Goal: Task Accomplishment & Management: Complete application form

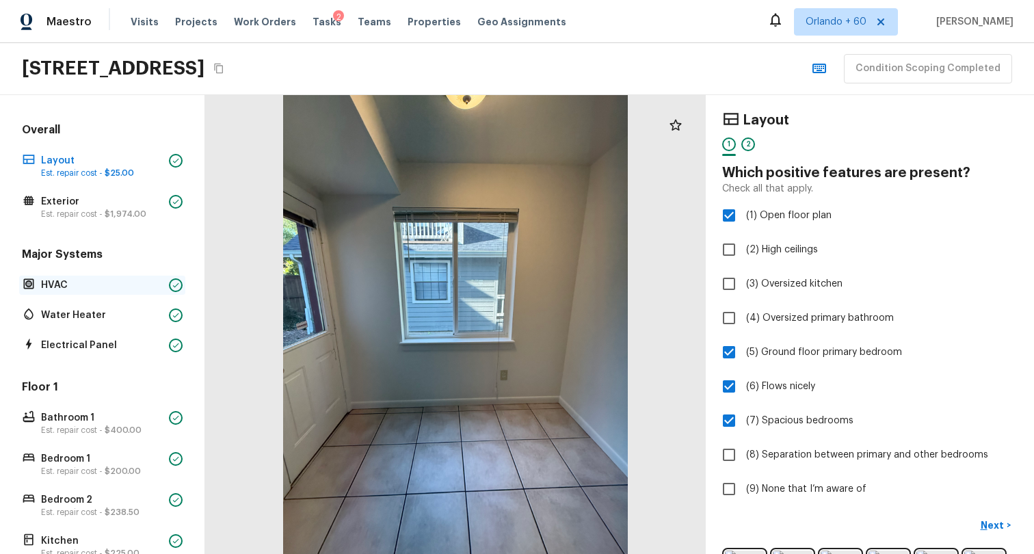
click at [116, 283] on p "HVAC" at bounding box center [102, 285] width 122 height 14
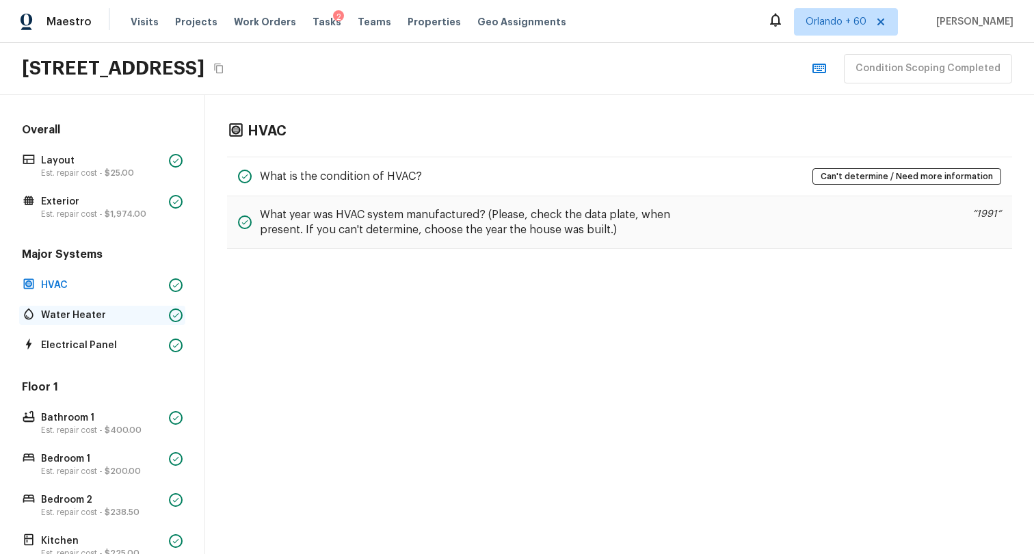
click at [124, 312] on p "Water Heater" at bounding box center [102, 315] width 122 height 14
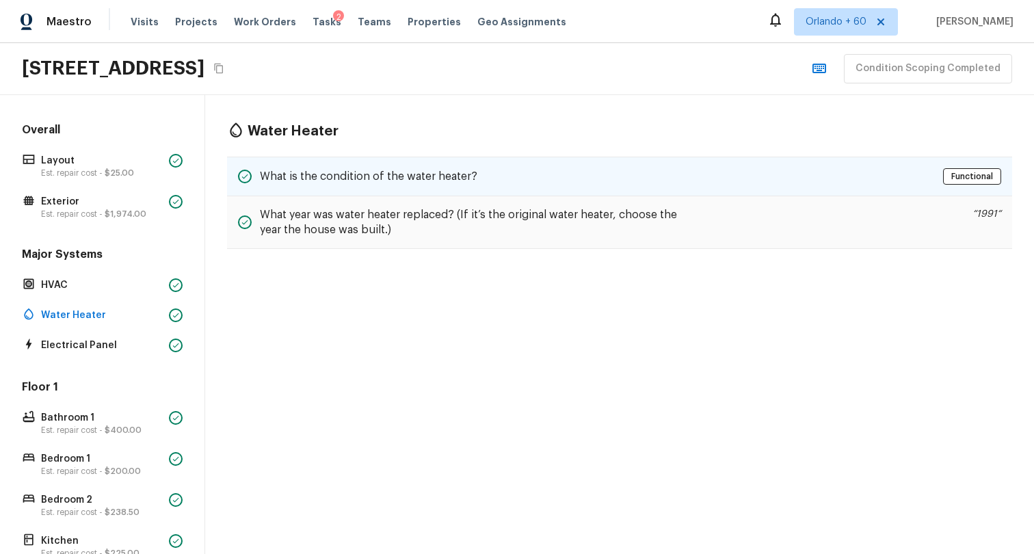
click at [454, 174] on h5 "What is the condition of the water heater?" at bounding box center [368, 176] width 217 height 15
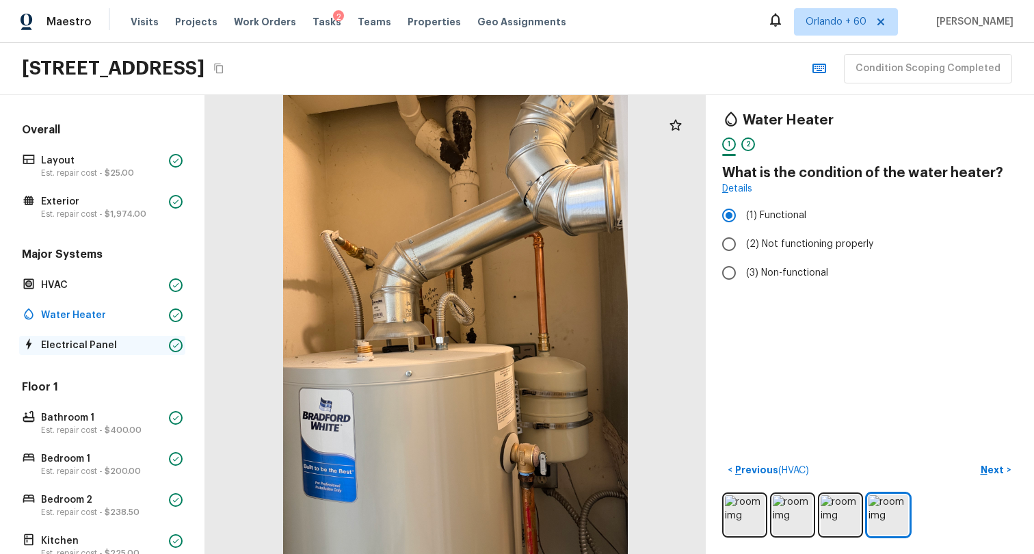
click at [81, 348] on p "Electrical Panel" at bounding box center [102, 345] width 122 height 14
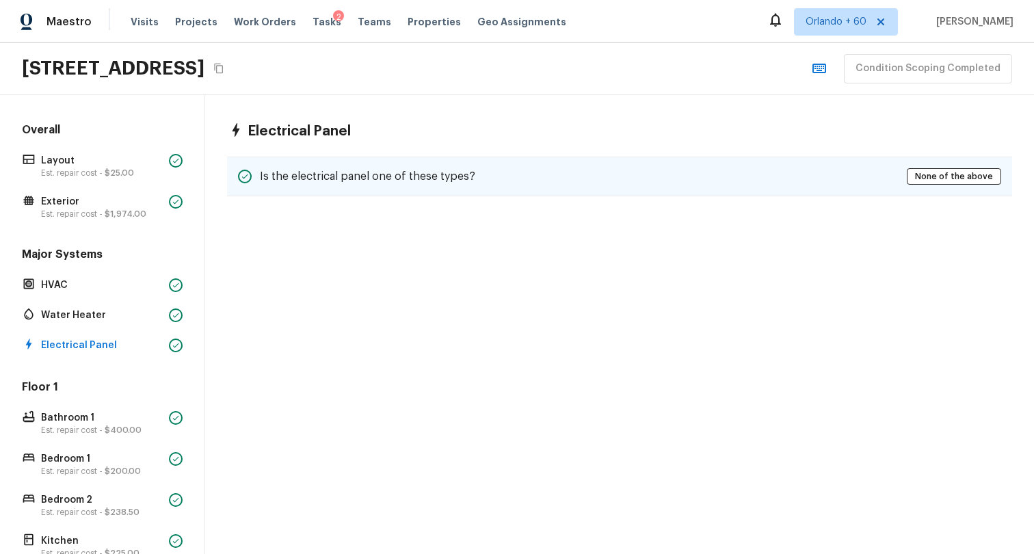
click at [551, 172] on div "Is the electrical panel one of these types? None of the above" at bounding box center [619, 177] width 785 height 40
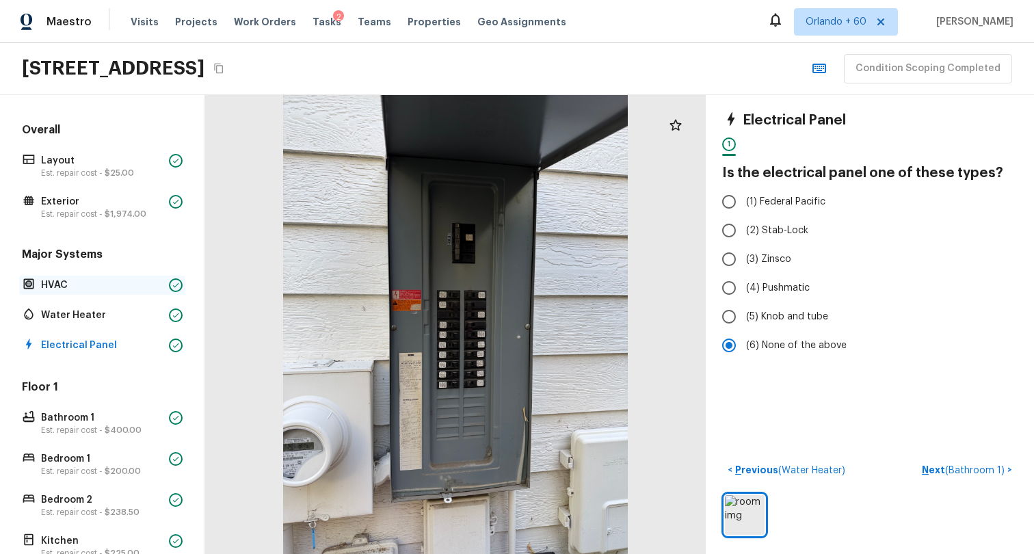
click at [131, 280] on p "HVAC" at bounding box center [102, 285] width 122 height 14
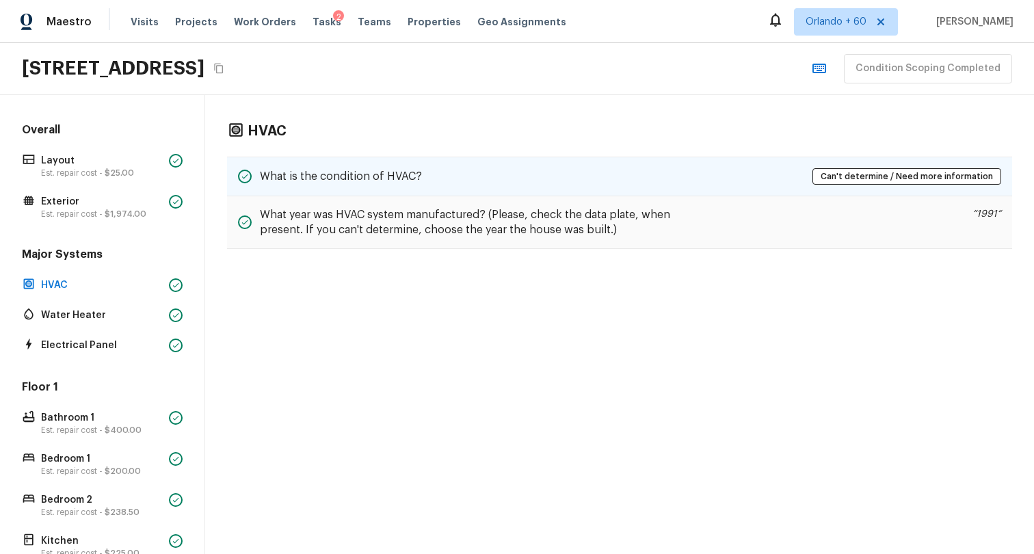
click at [568, 172] on div "What is the condition of HVAC? Can't determine / Need more information" at bounding box center [619, 177] width 785 height 40
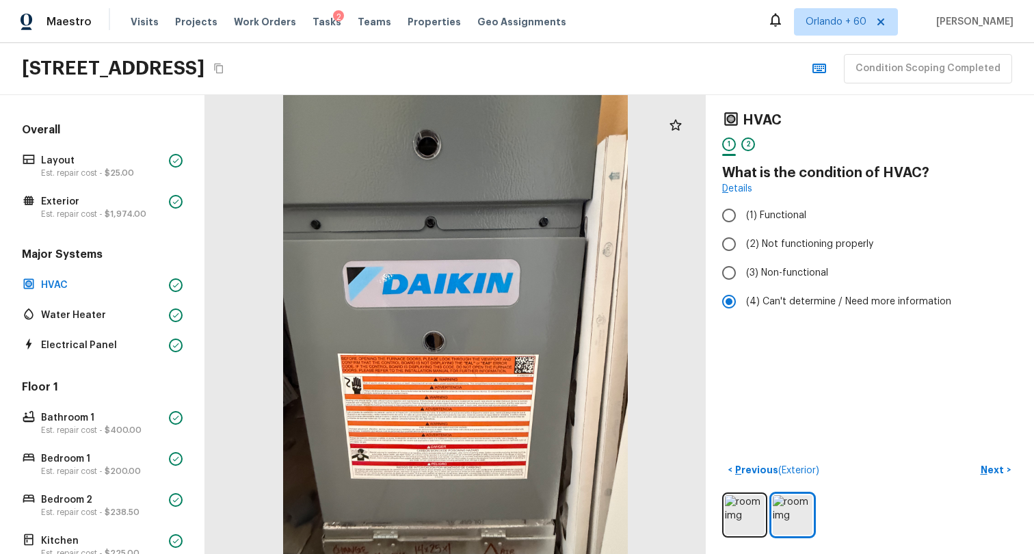
click at [762, 69] on div "2315 Walnut St, Boulder, CO 80302 Condition Scoping Completed" at bounding box center [517, 69] width 1034 height 52
click at [824, 69] on icon "button" at bounding box center [819, 68] width 16 height 16
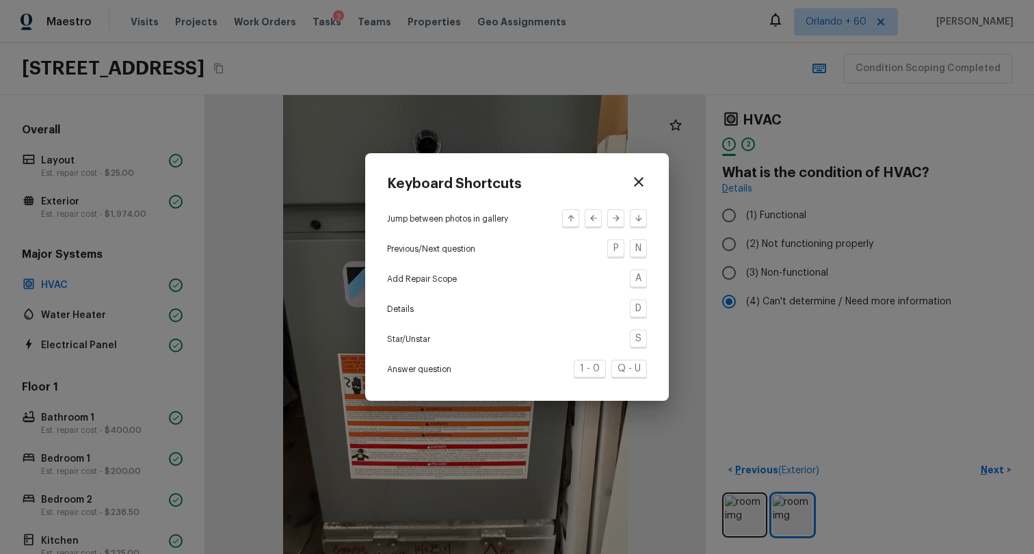
click at [724, 64] on div "Keyboard Shortcuts Jump between photos in gallery Previous/Next question P N Ad…" at bounding box center [517, 277] width 1034 height 554
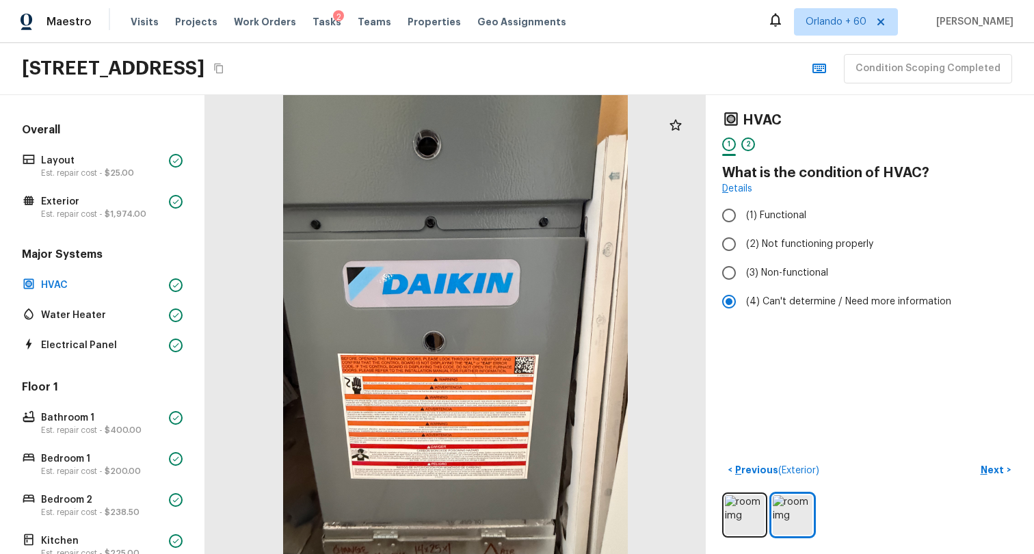
click at [645, 55] on div "2315 Walnut St, Boulder, CO 80302 Condition Scoping Completed" at bounding box center [517, 69] width 1034 height 52
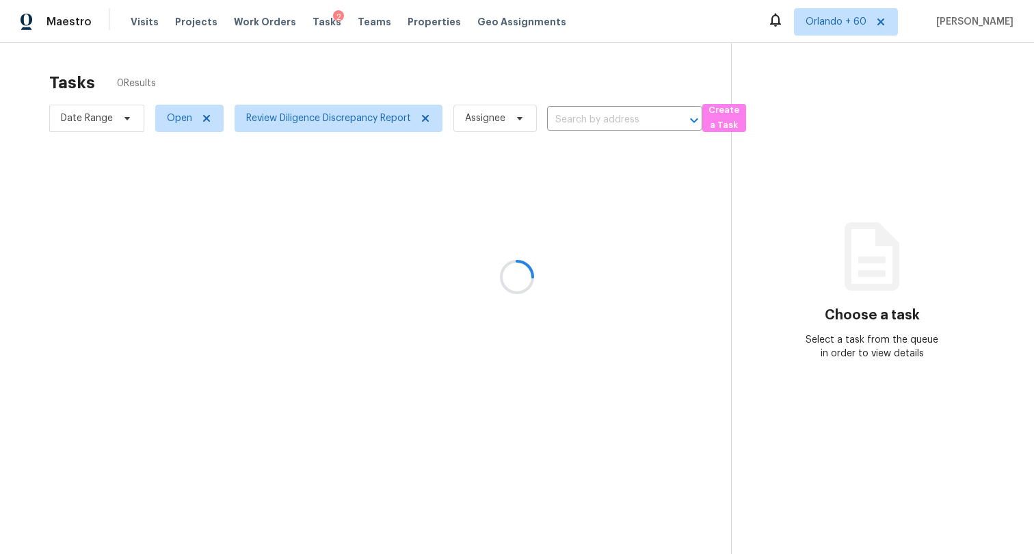
click at [137, 21] on div at bounding box center [517, 277] width 1034 height 554
click at [142, 25] on div at bounding box center [517, 277] width 1034 height 554
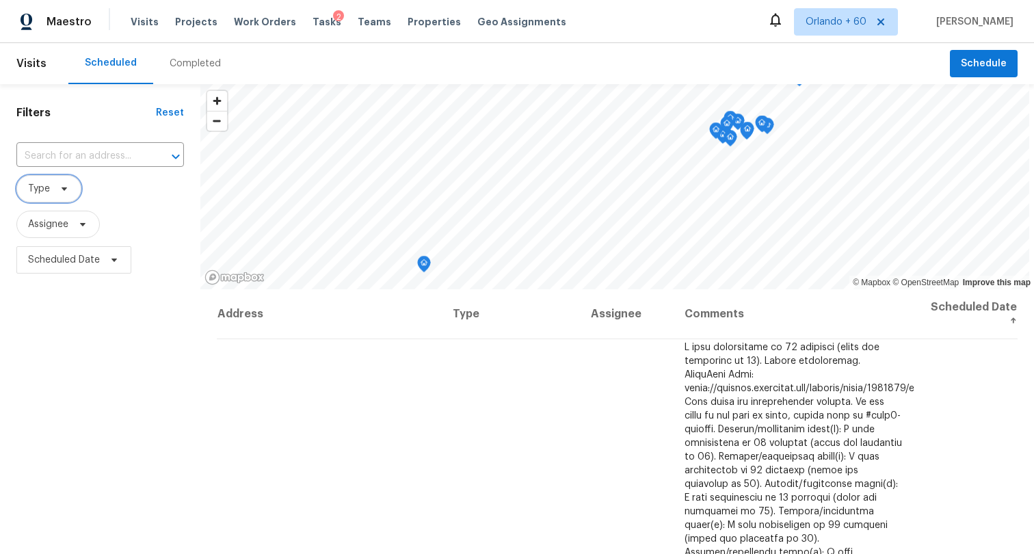
click at [60, 187] on icon at bounding box center [64, 188] width 11 height 11
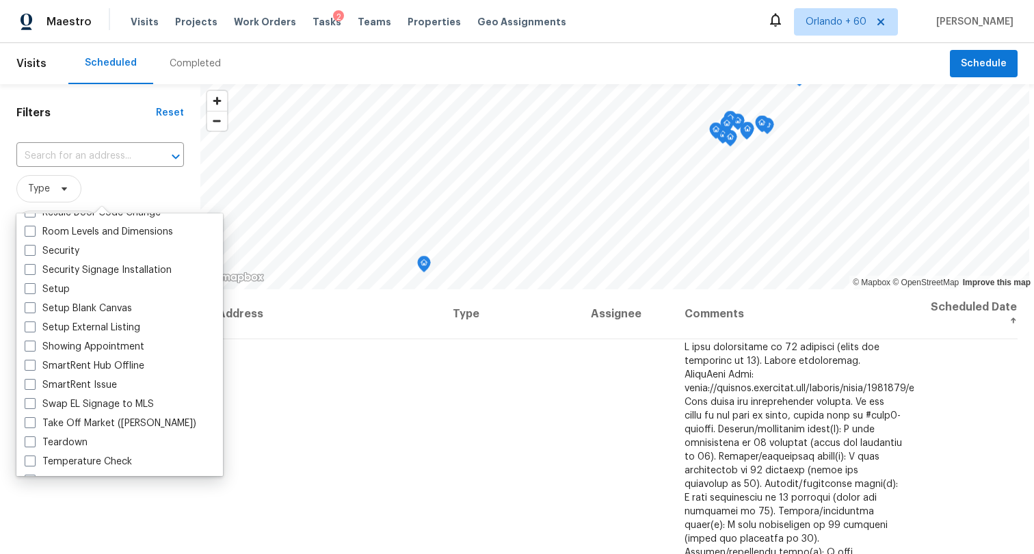
scroll to position [1086, 0]
click at [115, 180] on span "Type" at bounding box center [99, 188] width 167 height 27
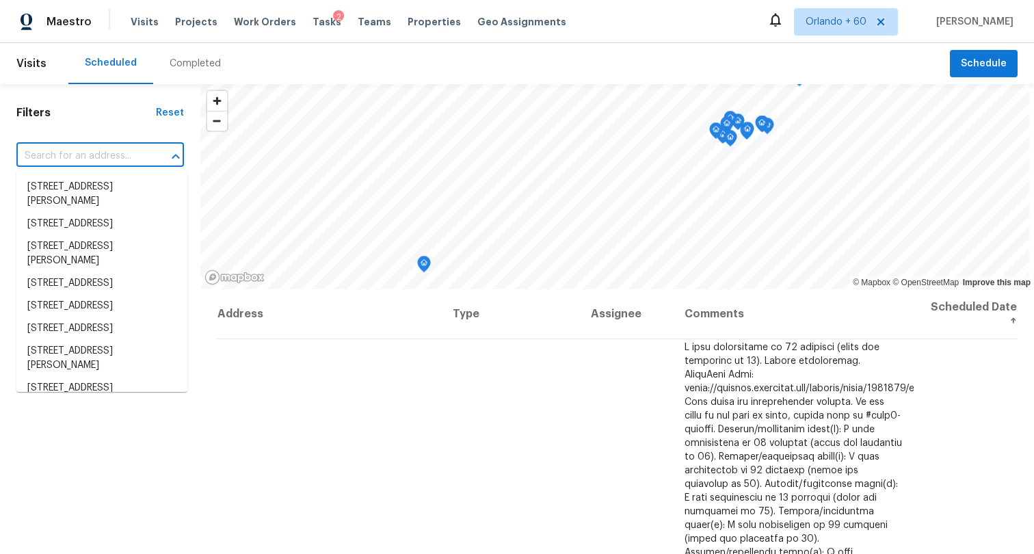
click at [55, 158] on input "text" at bounding box center [80, 156] width 129 height 21
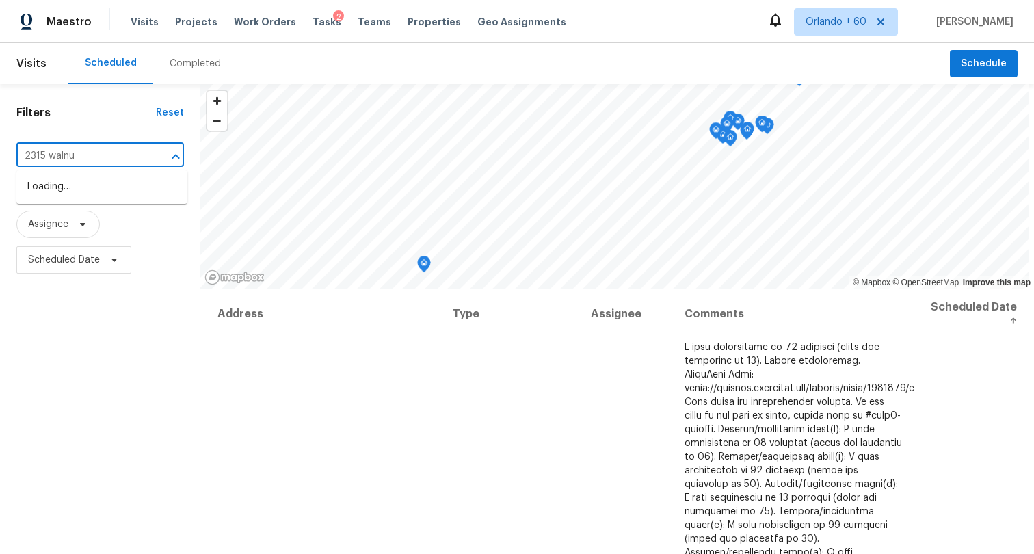
type input "2315 walnut"
click at [101, 189] on li "[STREET_ADDRESS]" at bounding box center [101, 187] width 171 height 23
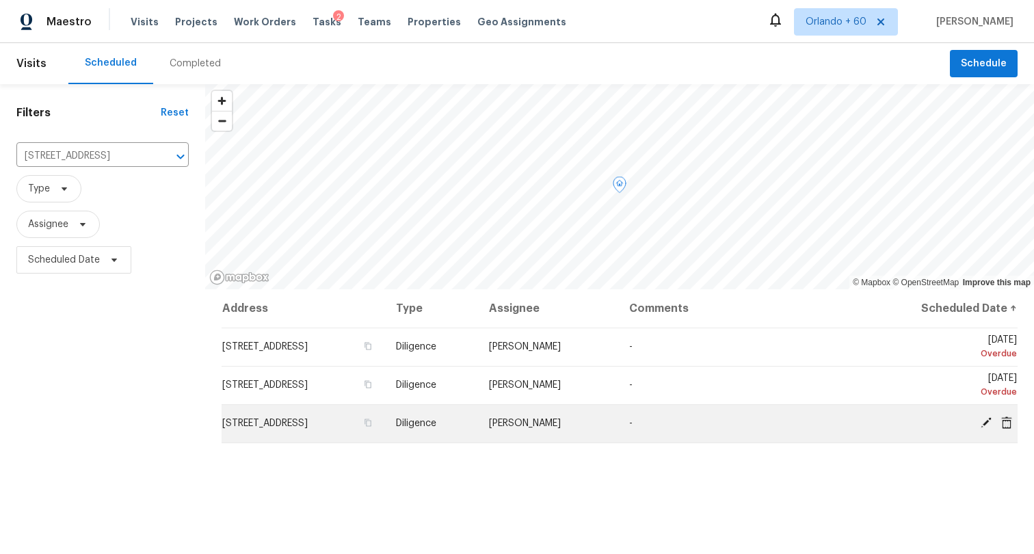
click at [701, 418] on td "-" at bounding box center [737, 423] width 239 height 38
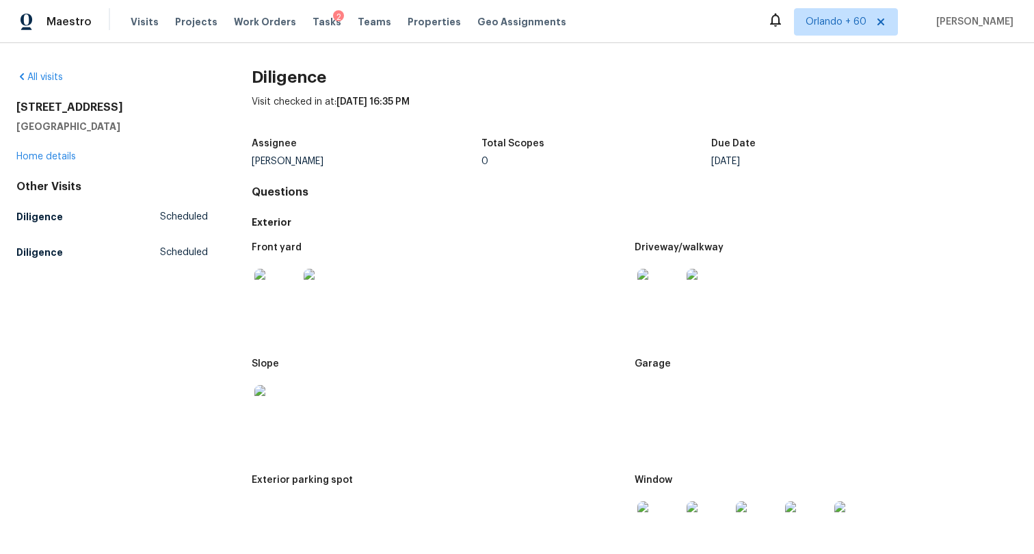
click at [279, 287] on img at bounding box center [276, 291] width 44 height 44
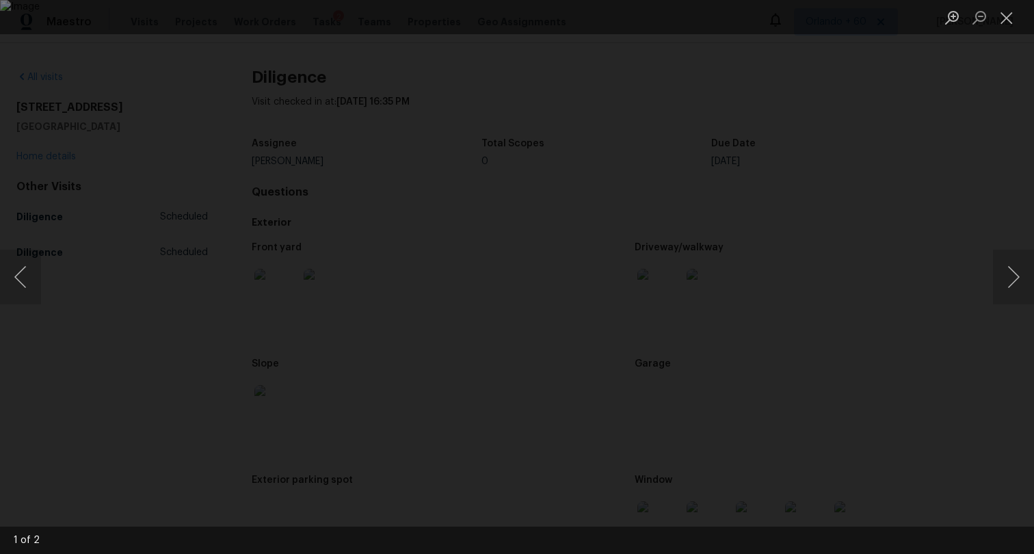
click at [1006, 129] on div "Lightbox" at bounding box center [517, 277] width 1034 height 554
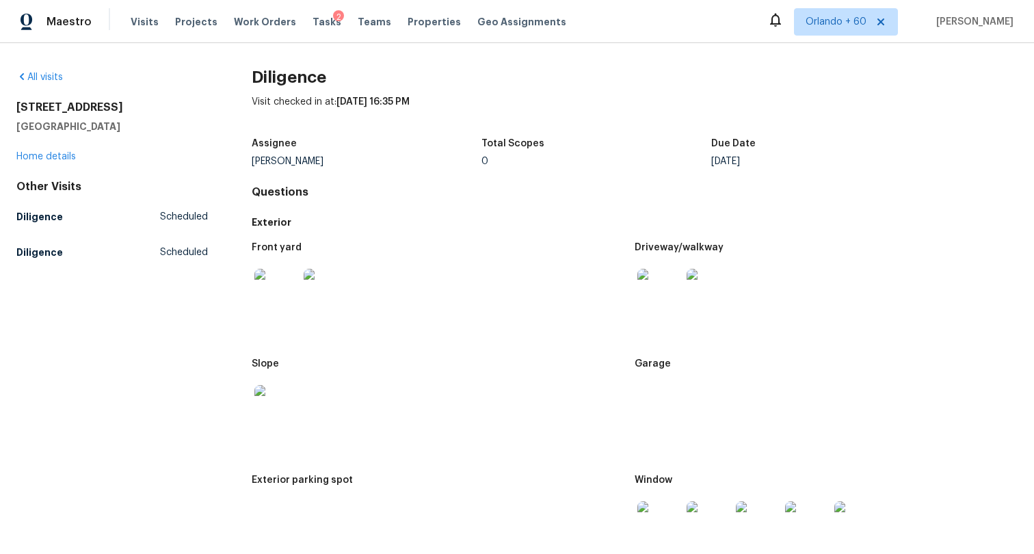
click at [345, 284] on img at bounding box center [326, 291] width 44 height 44
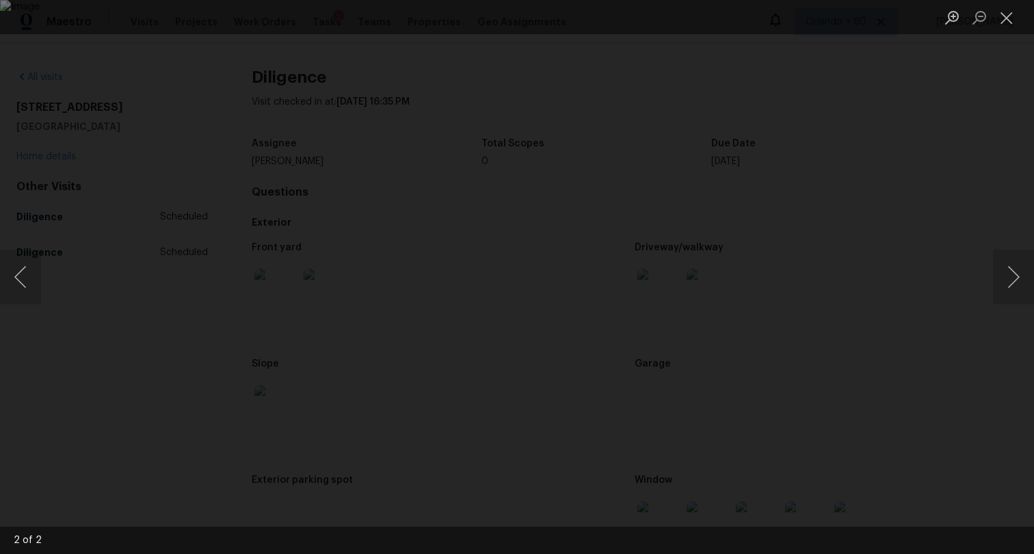
click at [81, 336] on div "Lightbox" at bounding box center [517, 277] width 1034 height 554
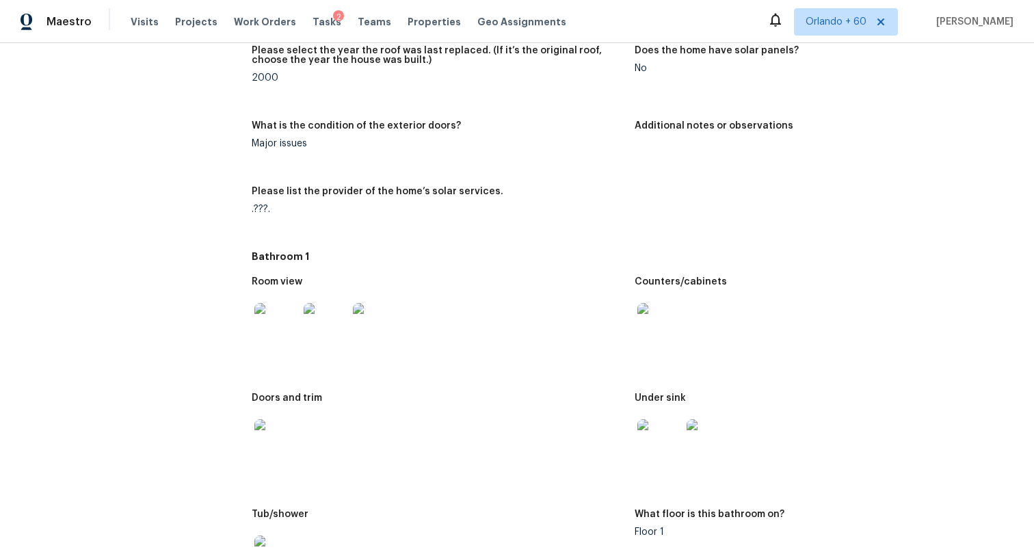
scroll to position [2145, 0]
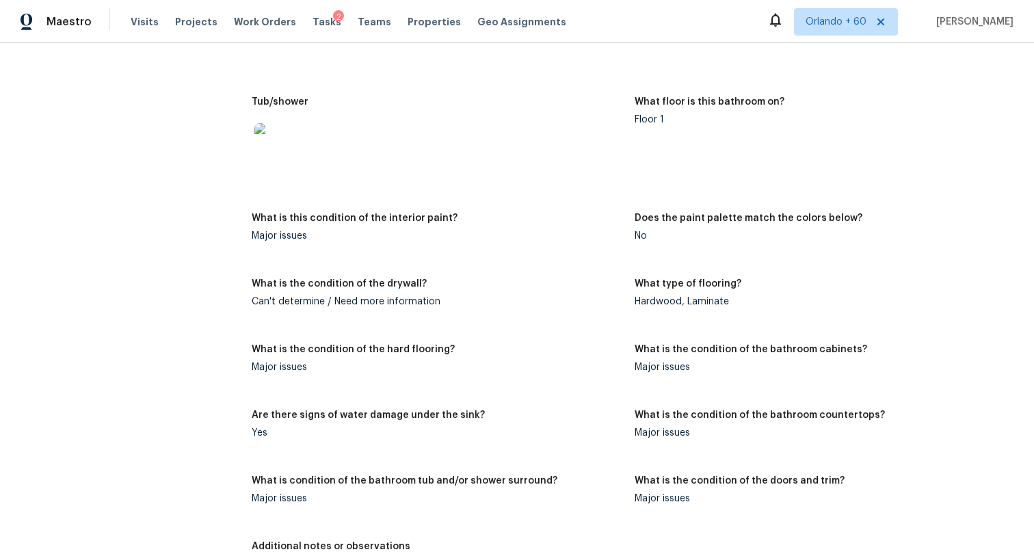
click at [304, 146] on div at bounding box center [438, 145] width 372 height 60
click at [277, 151] on img at bounding box center [276, 145] width 44 height 44
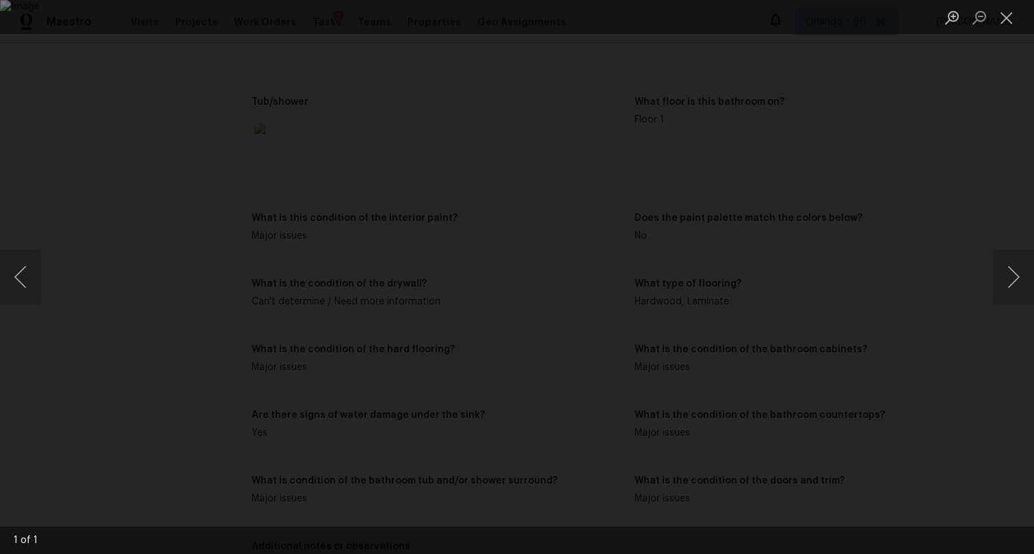
click at [99, 345] on div "Lightbox" at bounding box center [517, 277] width 1034 height 554
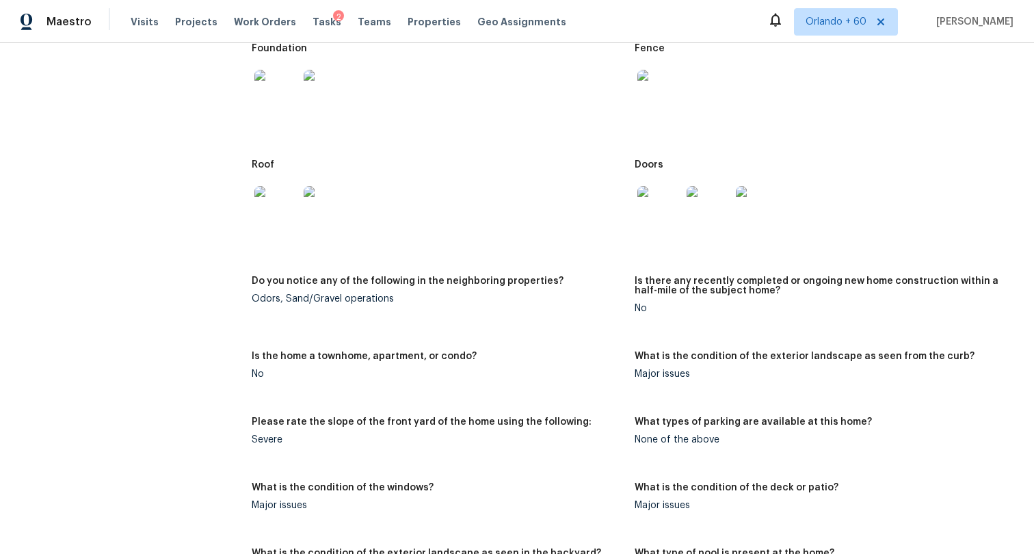
scroll to position [0, 0]
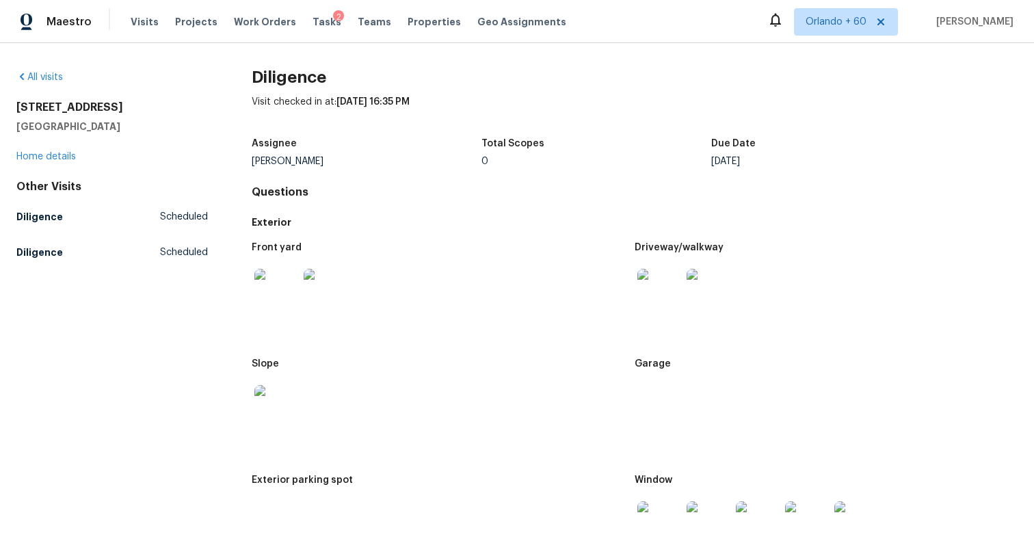
click at [512, 301] on div at bounding box center [438, 290] width 372 height 60
copy div "2315 Walnut St Boulder, CO 80302"
drag, startPoint x: 111, startPoint y: 124, endPoint x: 13, endPoint y: 108, distance: 99.8
click at [13, 108] on div "All visits 2315 Walnut St Boulder, CO 80302 Home details Other Visits Diligence…" at bounding box center [517, 298] width 1034 height 511
click at [278, 292] on img at bounding box center [276, 291] width 44 height 44
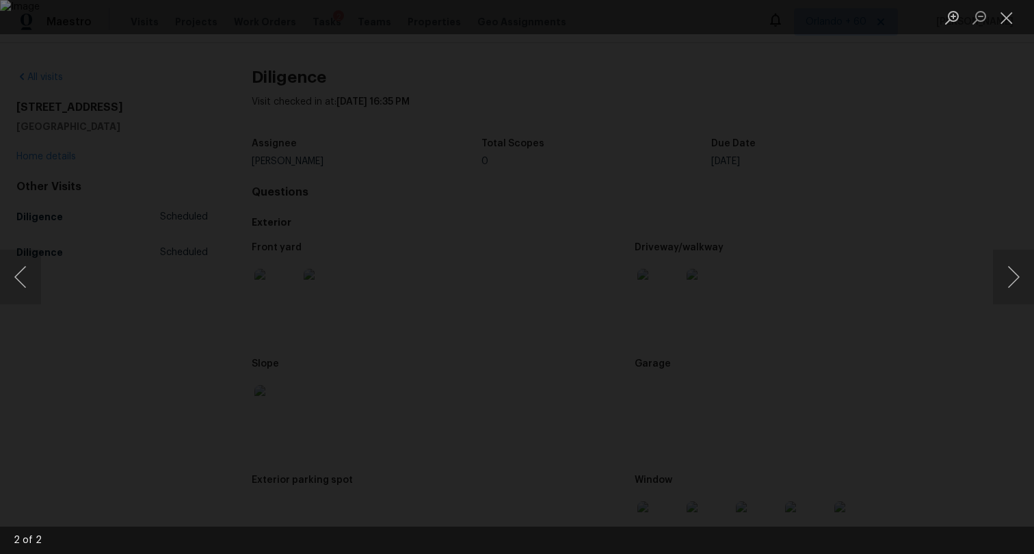
click at [136, 259] on div "Lightbox" at bounding box center [517, 277] width 1034 height 554
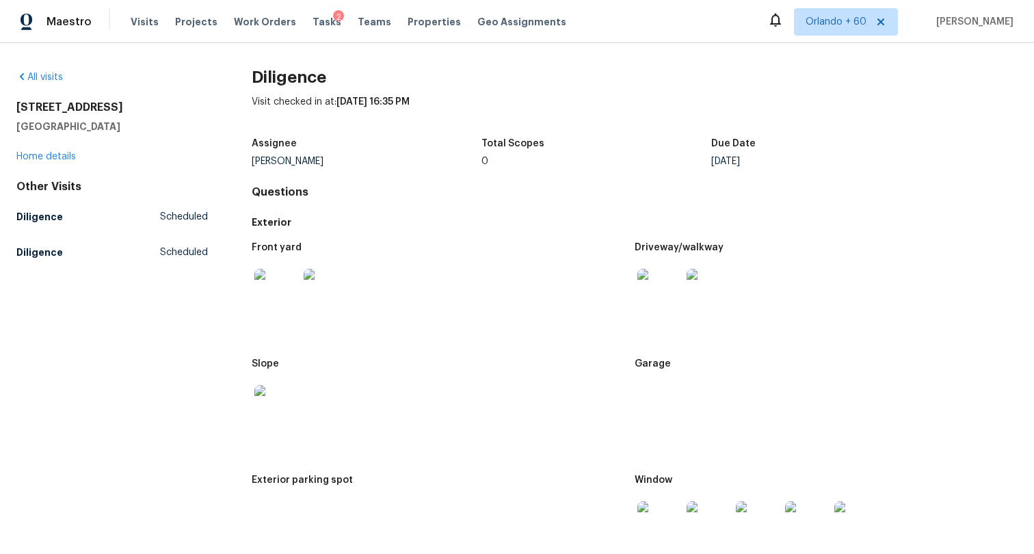
click at [680, 301] on img at bounding box center [659, 291] width 44 height 44
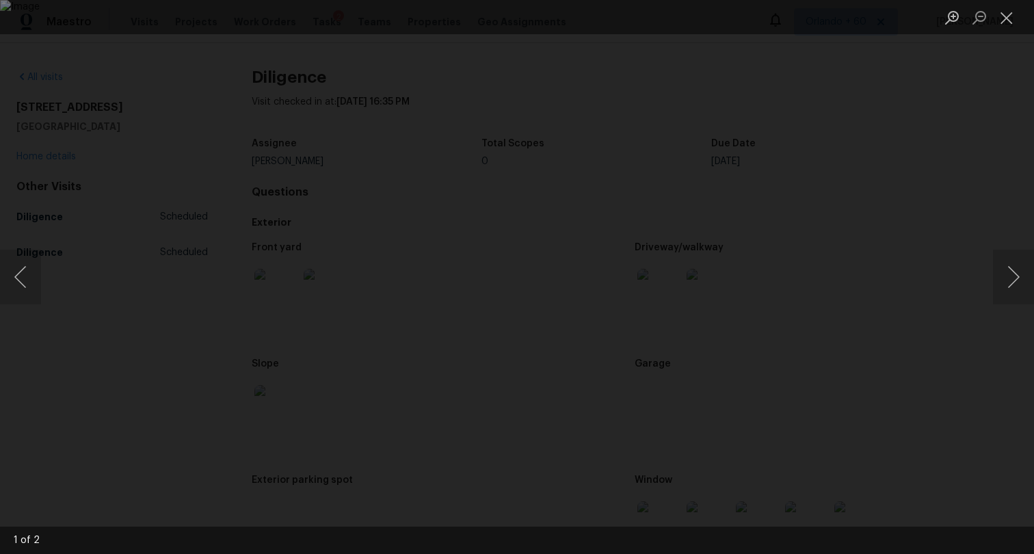
click at [965, 185] on div "Lightbox" at bounding box center [517, 277] width 1034 height 554
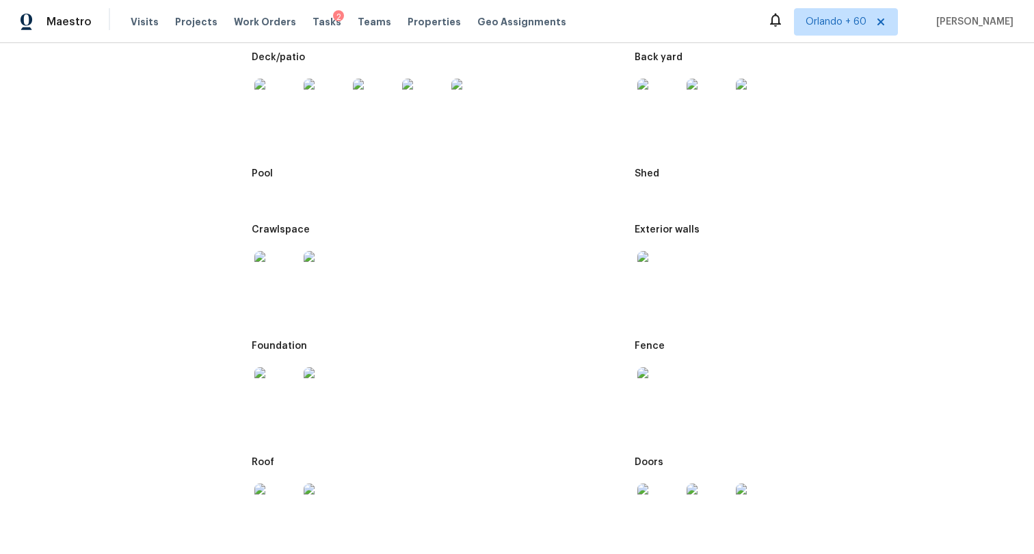
scroll to position [726, 0]
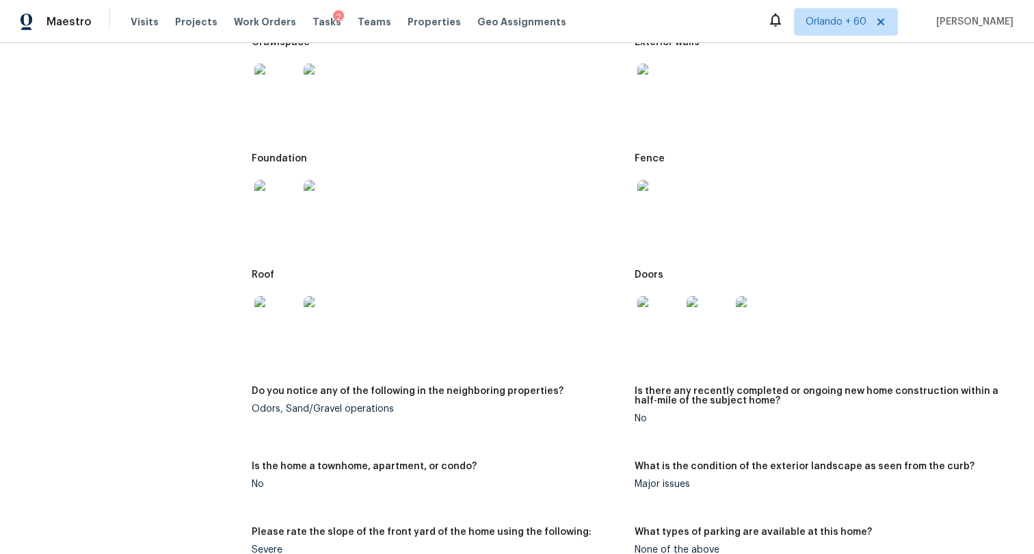
click at [281, 190] on img at bounding box center [276, 202] width 44 height 44
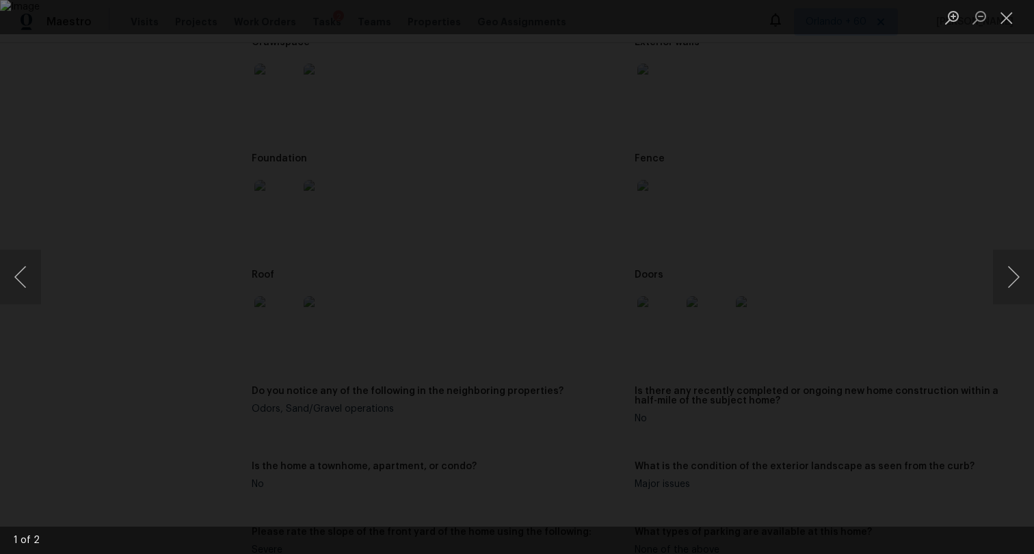
click at [138, 474] on div "Lightbox" at bounding box center [517, 277] width 1034 height 554
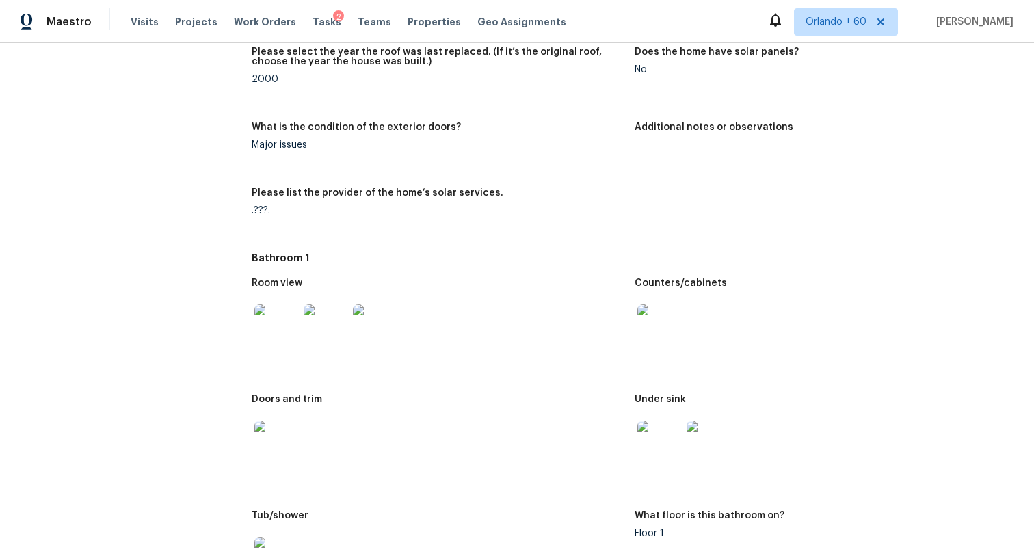
scroll to position [1769, 0]
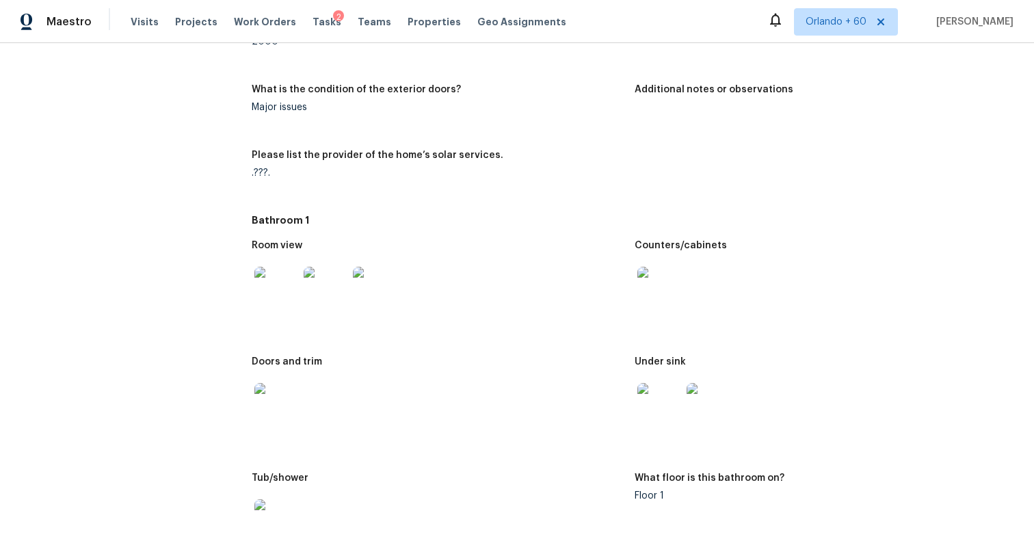
click at [268, 303] on img at bounding box center [276, 289] width 44 height 44
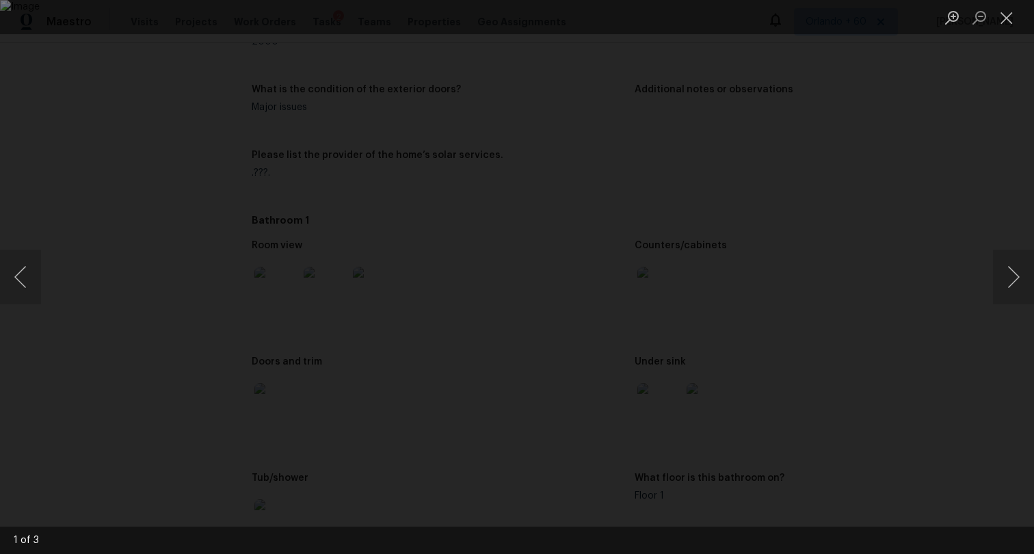
click at [86, 170] on div "Lightbox" at bounding box center [517, 277] width 1034 height 554
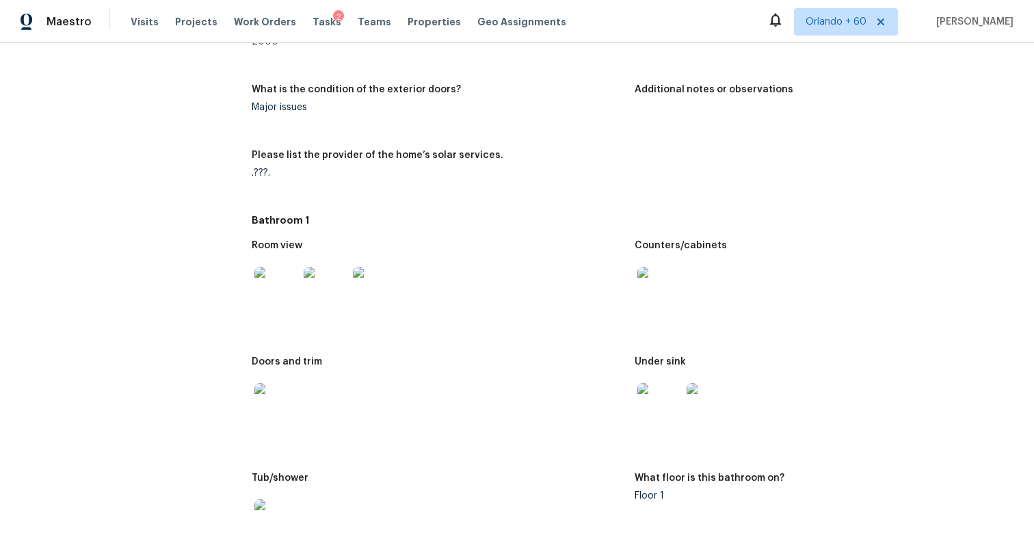
click at [387, 289] on img at bounding box center [375, 289] width 44 height 44
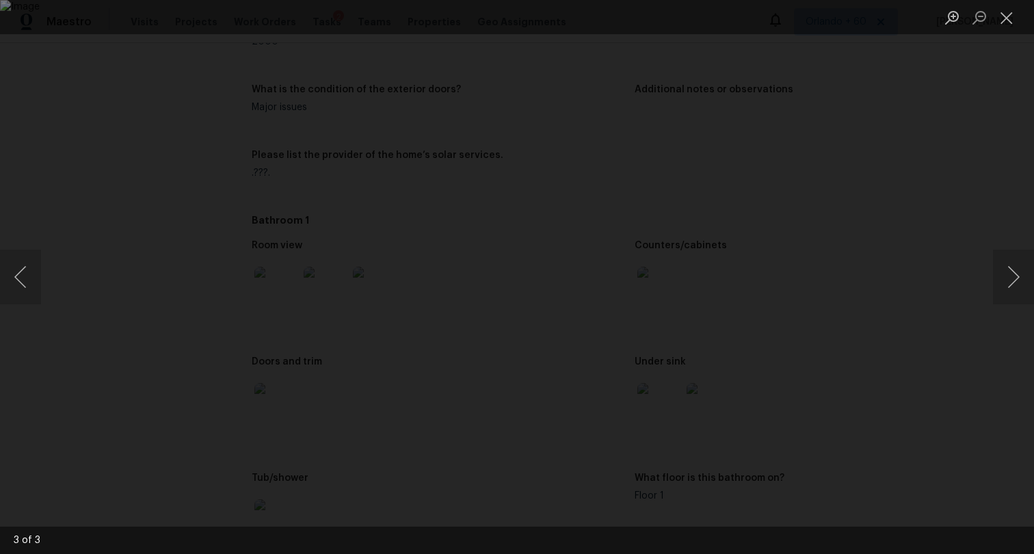
click at [984, 125] on div "Lightbox" at bounding box center [517, 277] width 1034 height 554
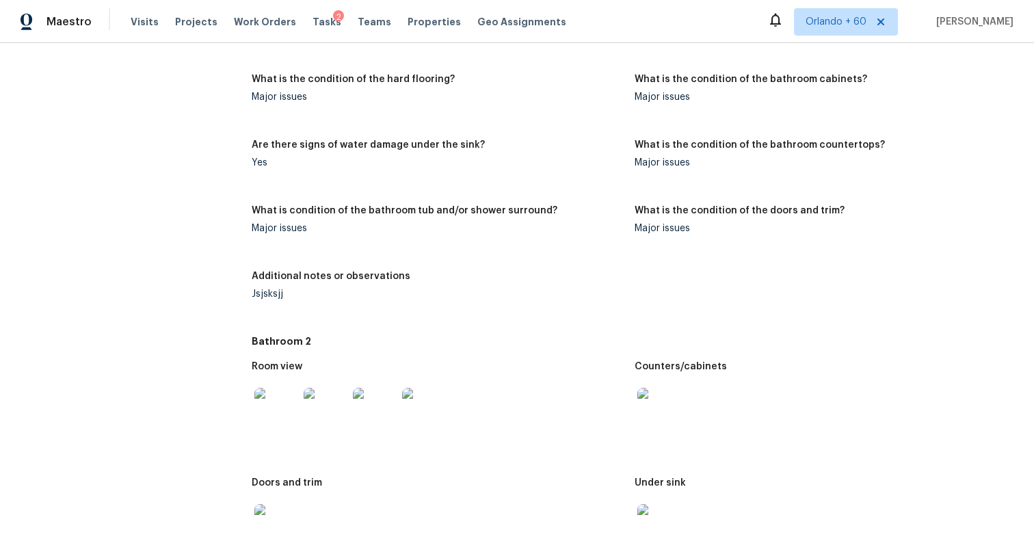
scroll to position [2452, 0]
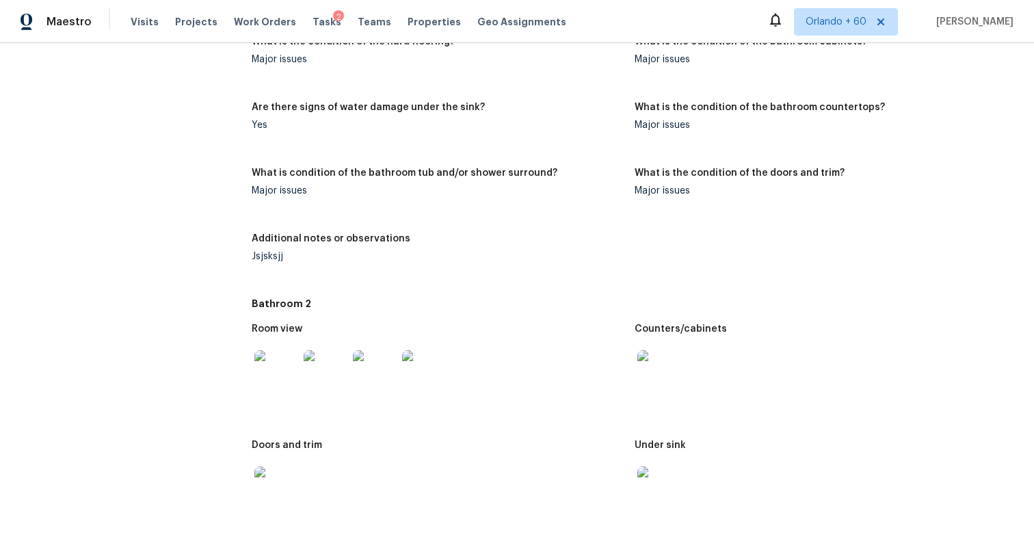
click at [262, 374] on img at bounding box center [276, 372] width 44 height 44
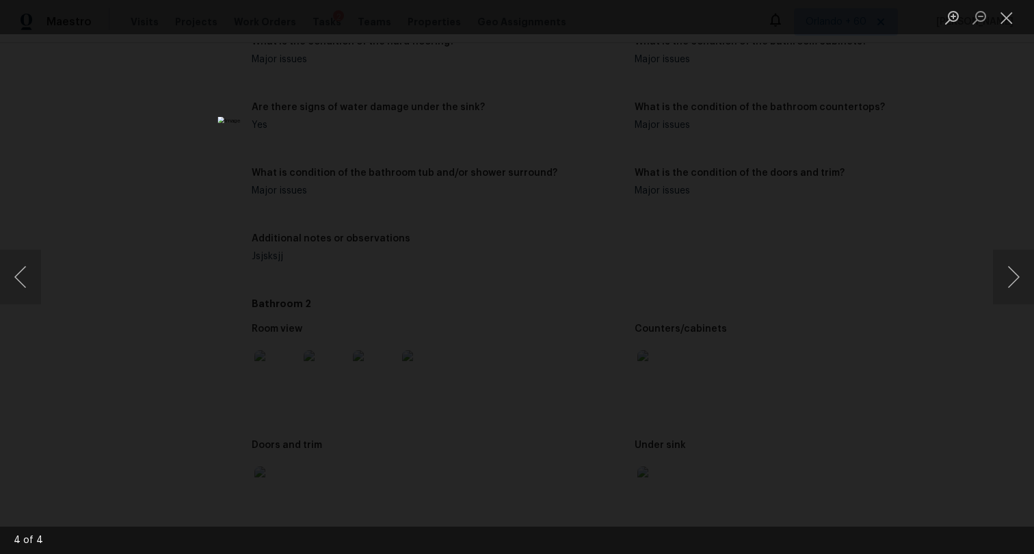
click at [844, 226] on div "Lightbox" at bounding box center [517, 277] width 1034 height 554
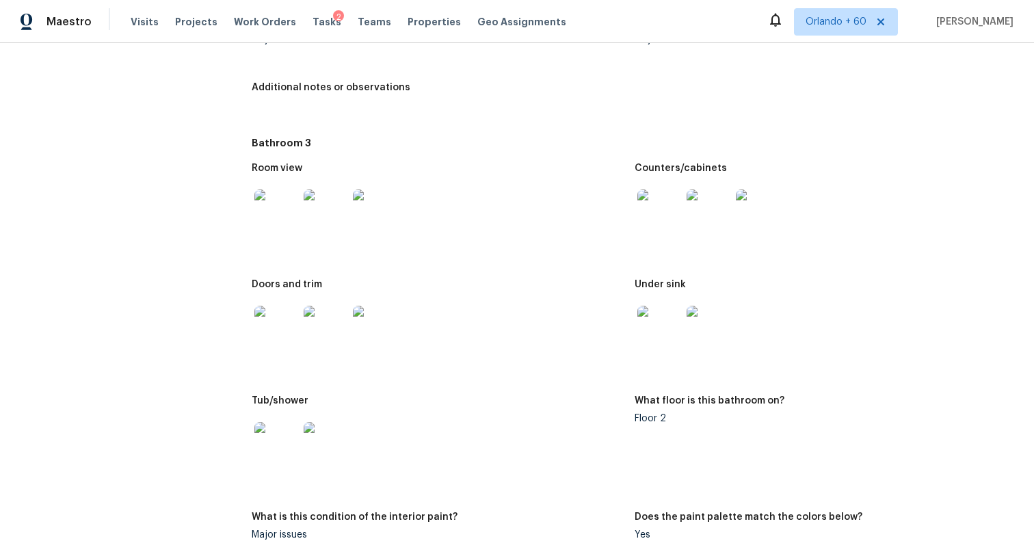
scroll to position [3474, 0]
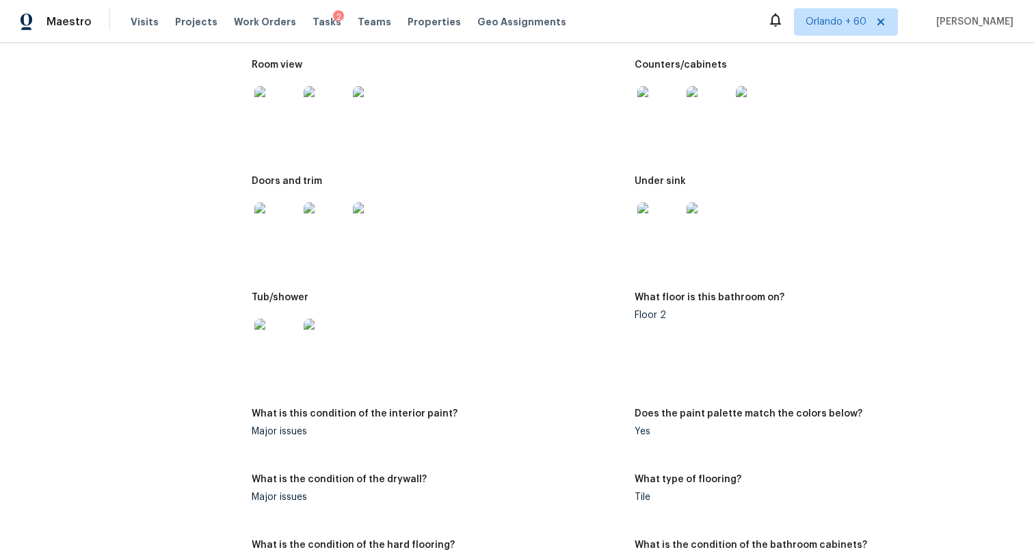
click at [273, 117] on img at bounding box center [276, 108] width 44 height 44
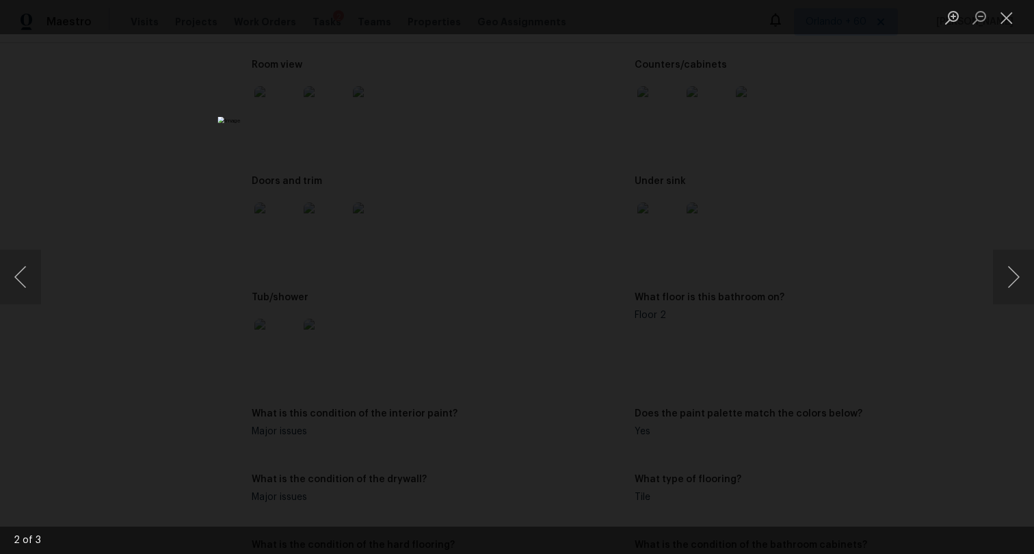
click at [111, 170] on div "Lightbox" at bounding box center [517, 277] width 1034 height 554
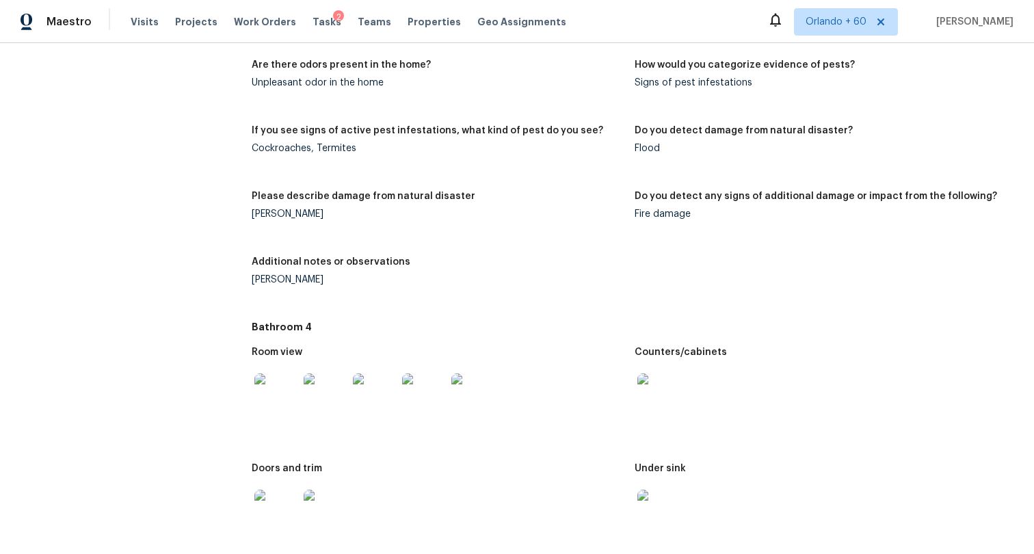
scroll to position [9244, 0]
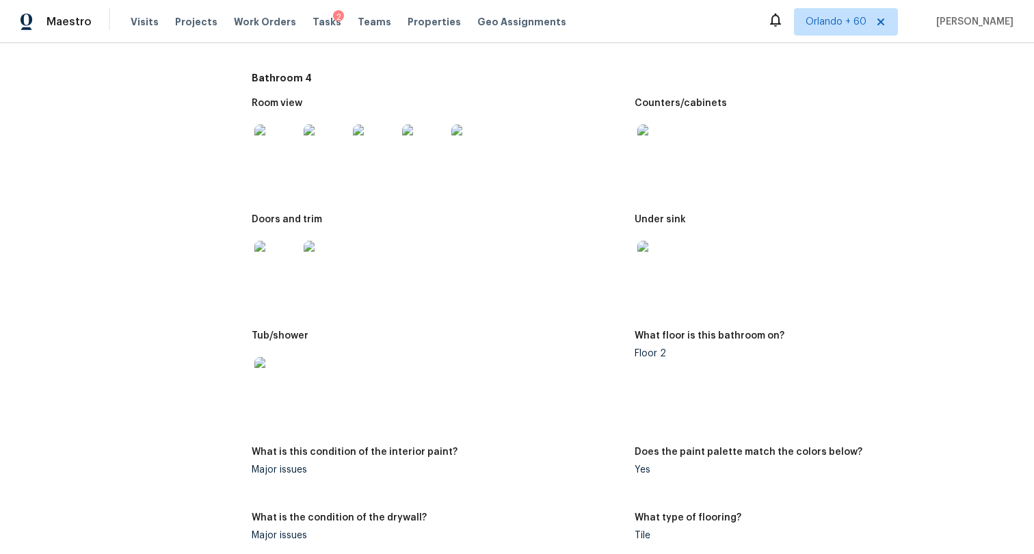
click at [282, 128] on img at bounding box center [276, 146] width 44 height 44
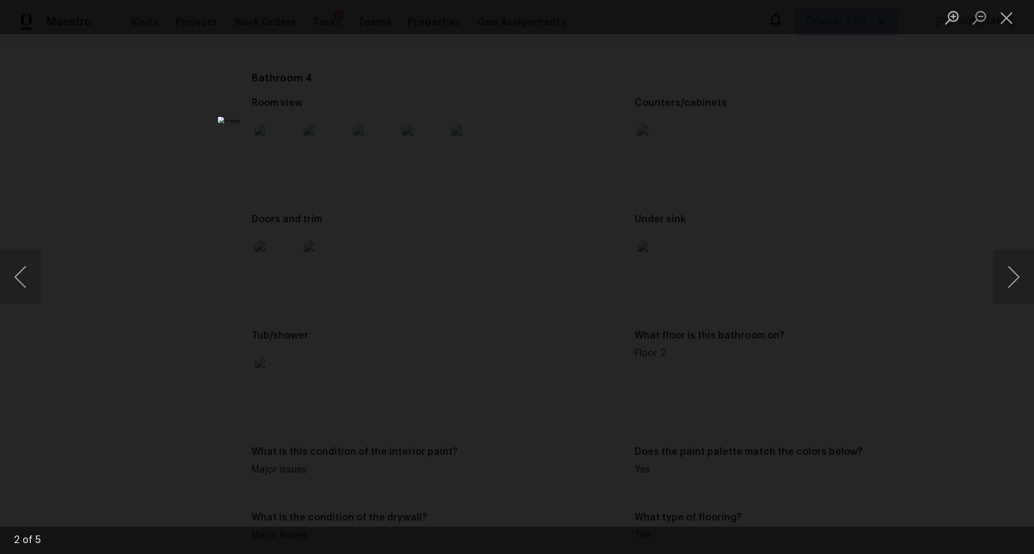
click at [172, 167] on div "Lightbox" at bounding box center [517, 277] width 1034 height 554
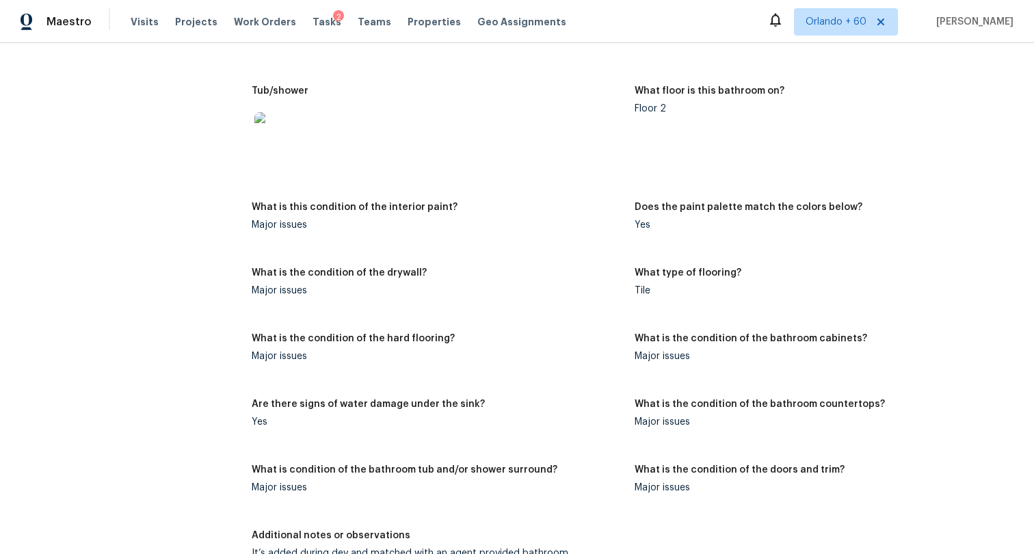
scroll to position [9426, 0]
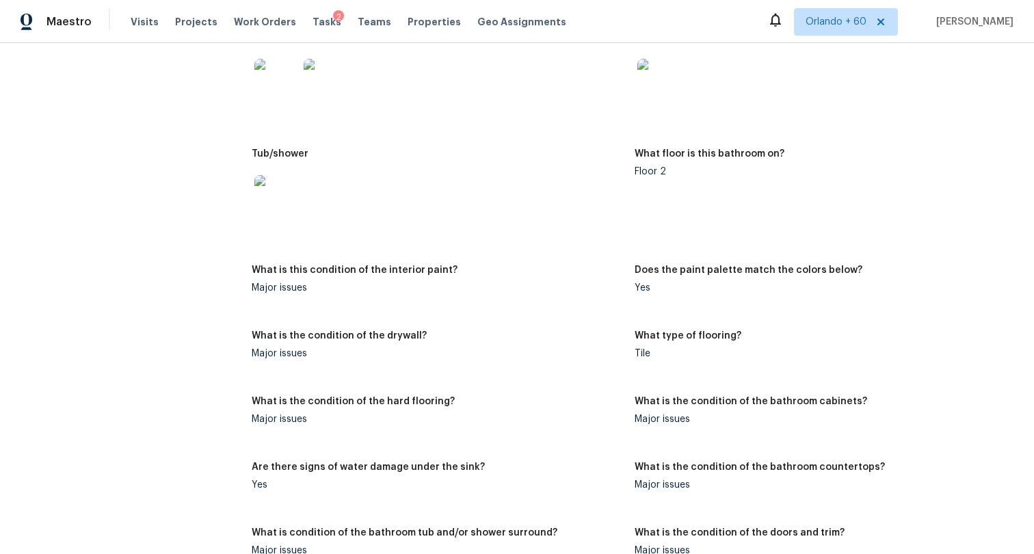
click at [280, 190] on img at bounding box center [276, 197] width 44 height 44
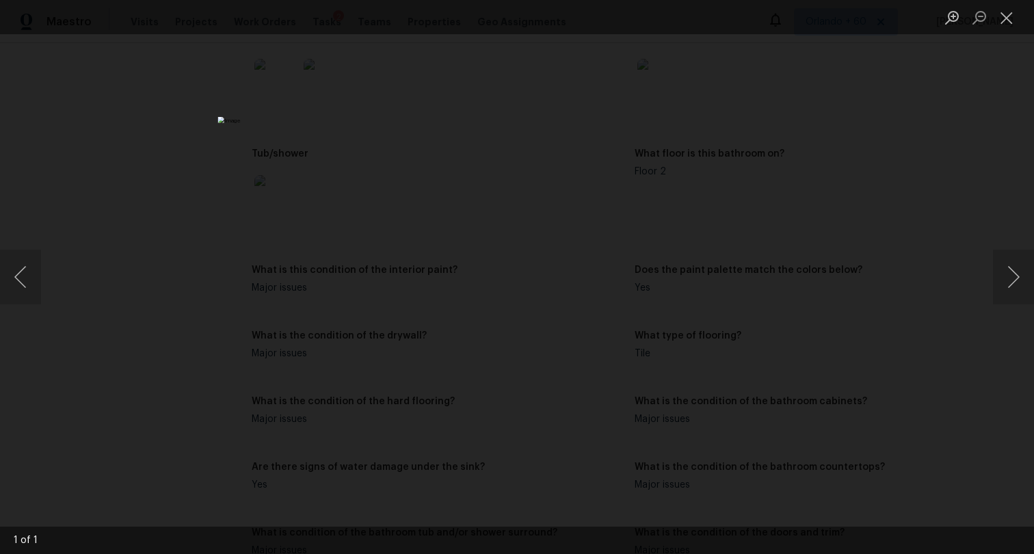
click at [135, 219] on div "Lightbox" at bounding box center [517, 277] width 1034 height 554
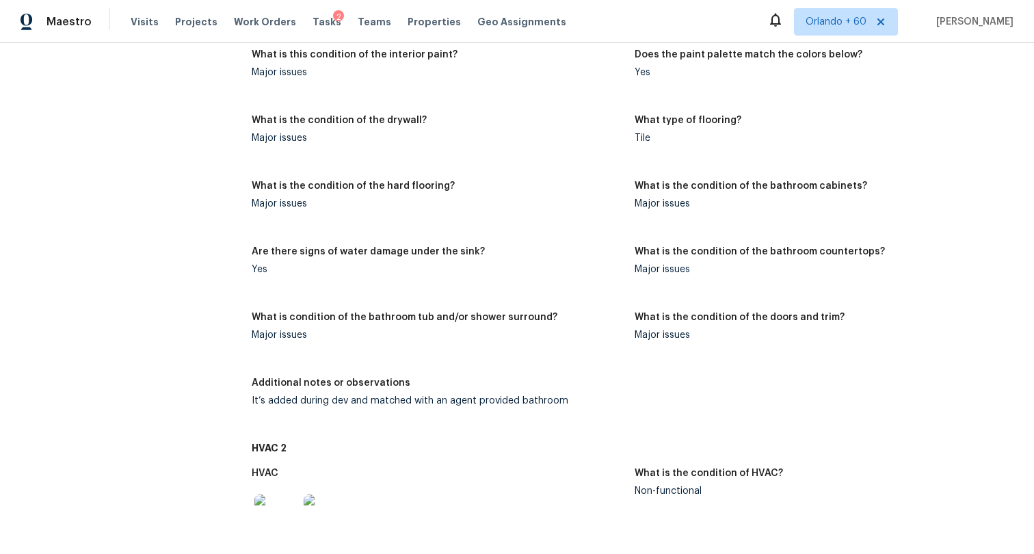
scroll to position [9785, 0]
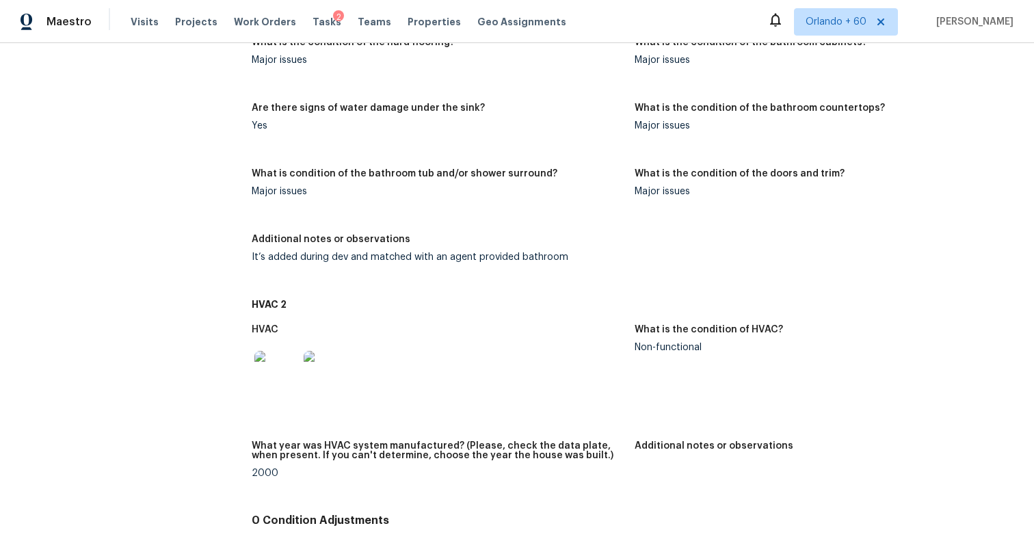
click at [369, 253] on div "It’s added during dev and matched with an agent provided bathroom" at bounding box center [438, 257] width 372 height 10
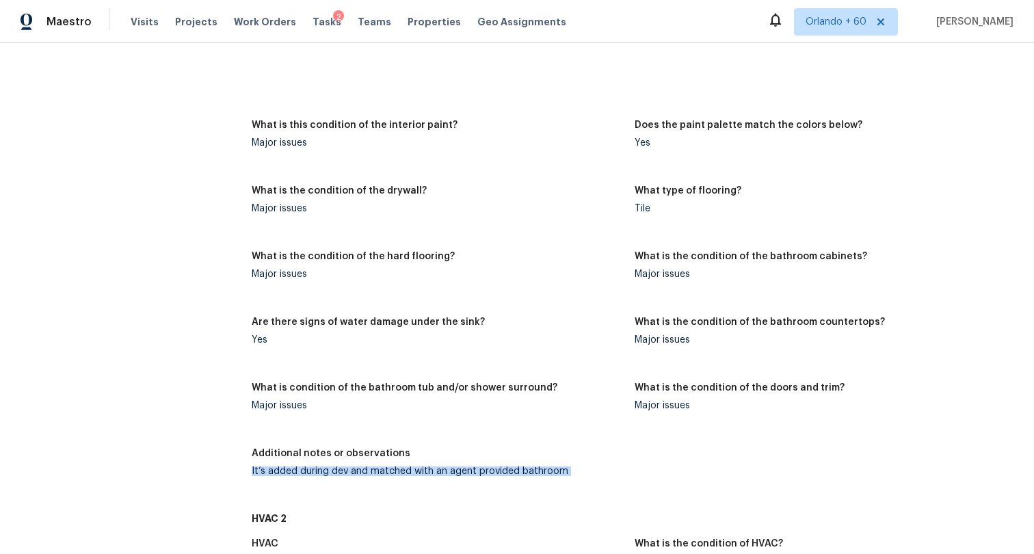
scroll to position [9659, 0]
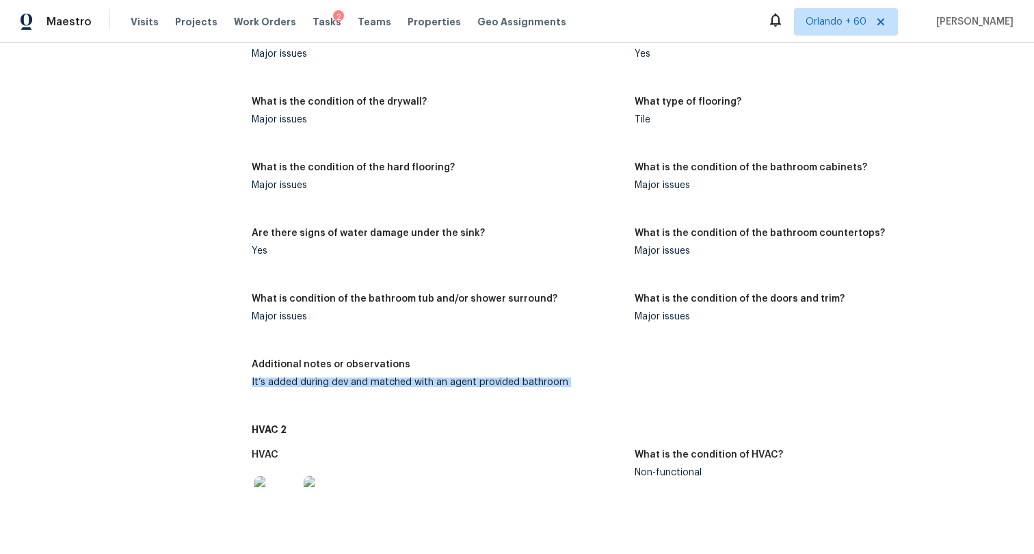
click at [334, 383] on div "It’s added during dev and matched with an agent provided bathroom" at bounding box center [438, 382] width 372 height 10
click at [347, 382] on div "It’s added during dev and matched with an agent provided bathroom" at bounding box center [438, 382] width 372 height 10
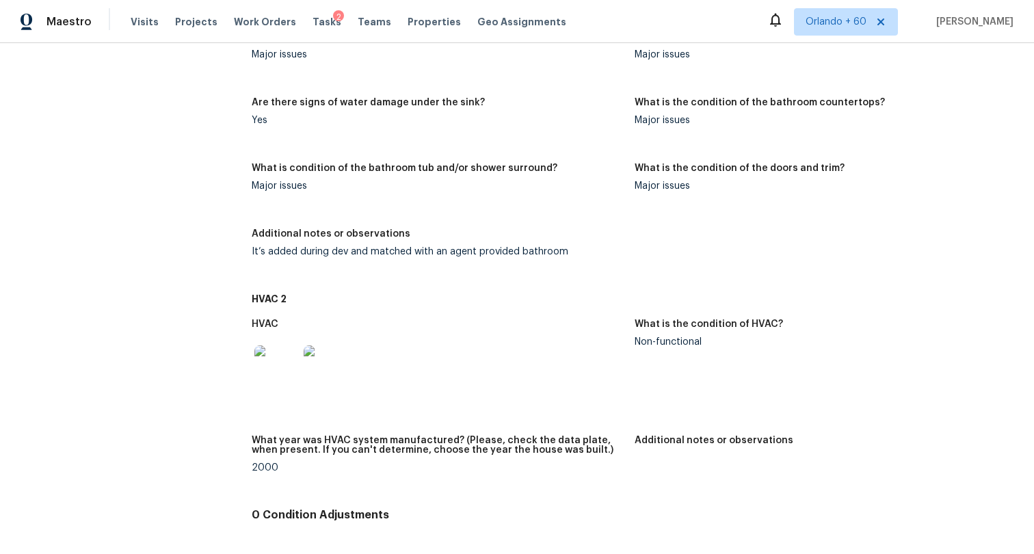
scroll to position [8192, 0]
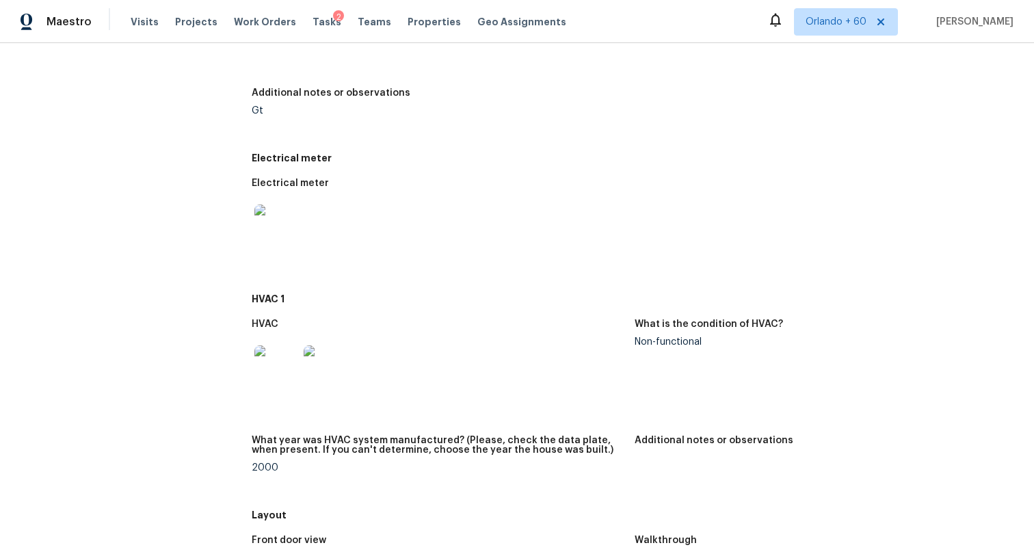
click at [265, 375] on img at bounding box center [276, 367] width 44 height 44
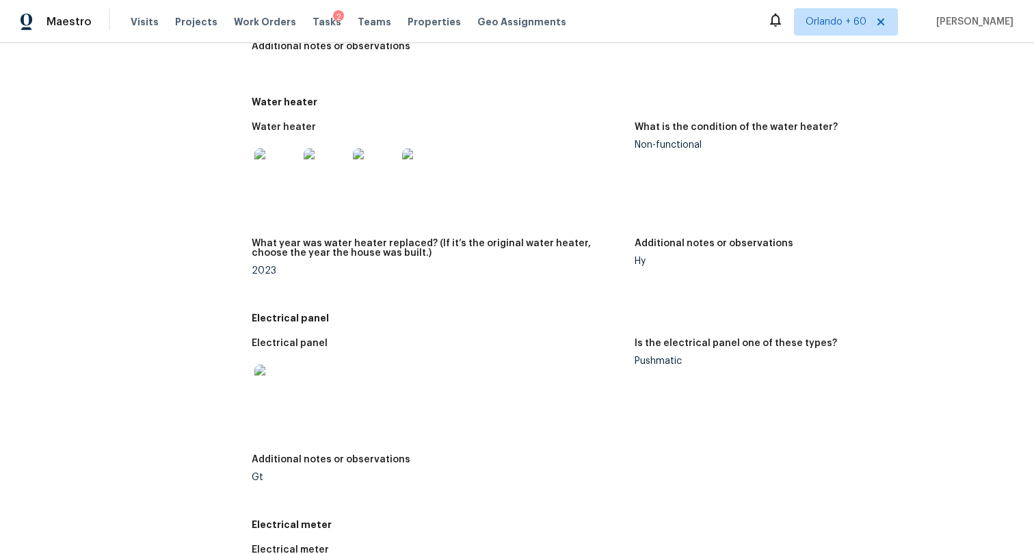
scroll to position [7671, 0]
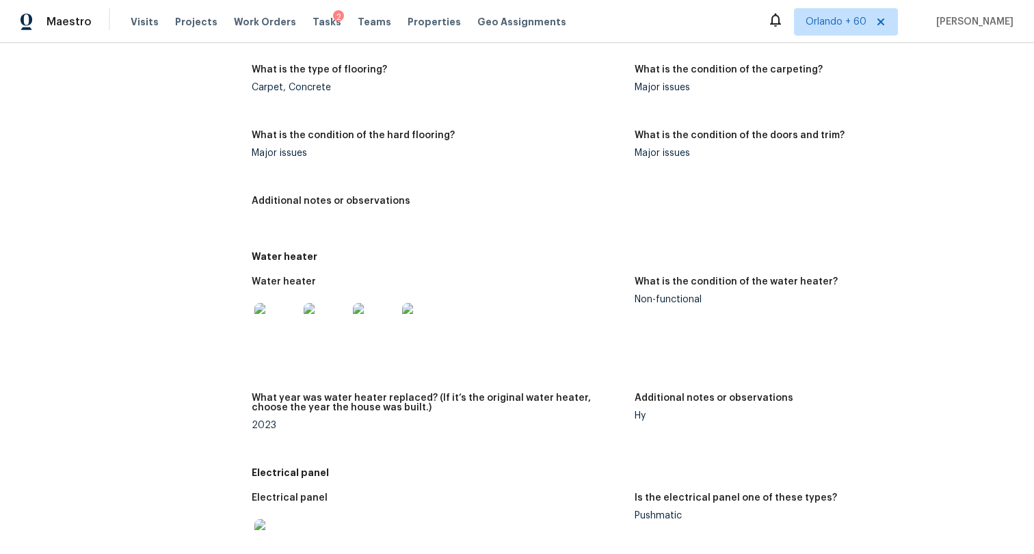
click at [426, 322] on img at bounding box center [424, 325] width 44 height 44
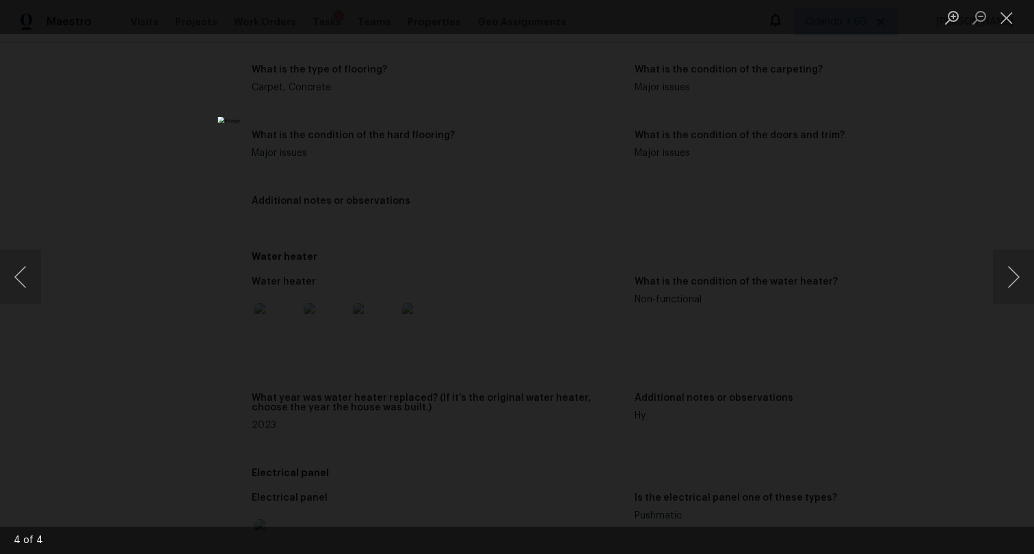
click at [261, 406] on div "Lightbox" at bounding box center [517, 277] width 1034 height 554
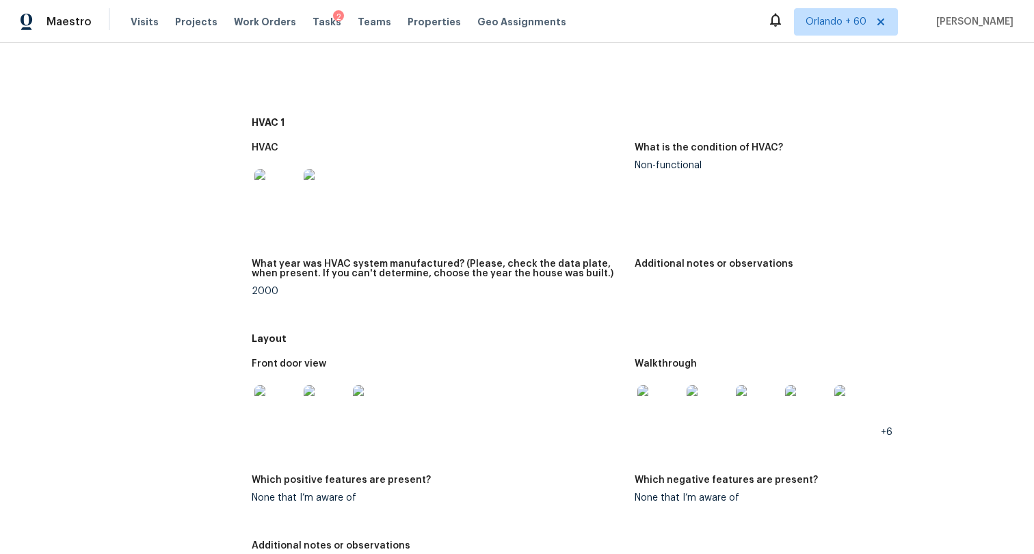
scroll to position [8482, 0]
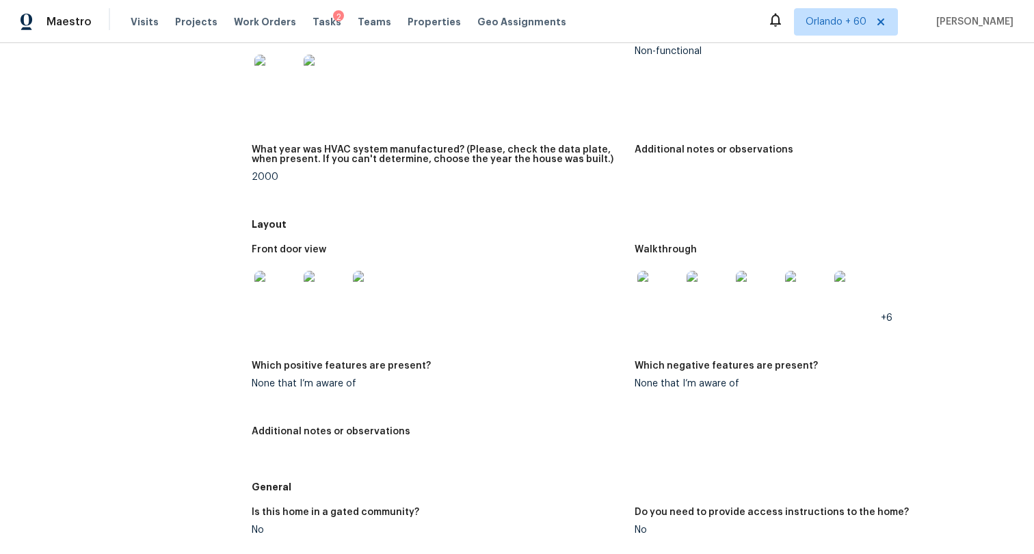
click at [282, 288] on img at bounding box center [276, 293] width 44 height 44
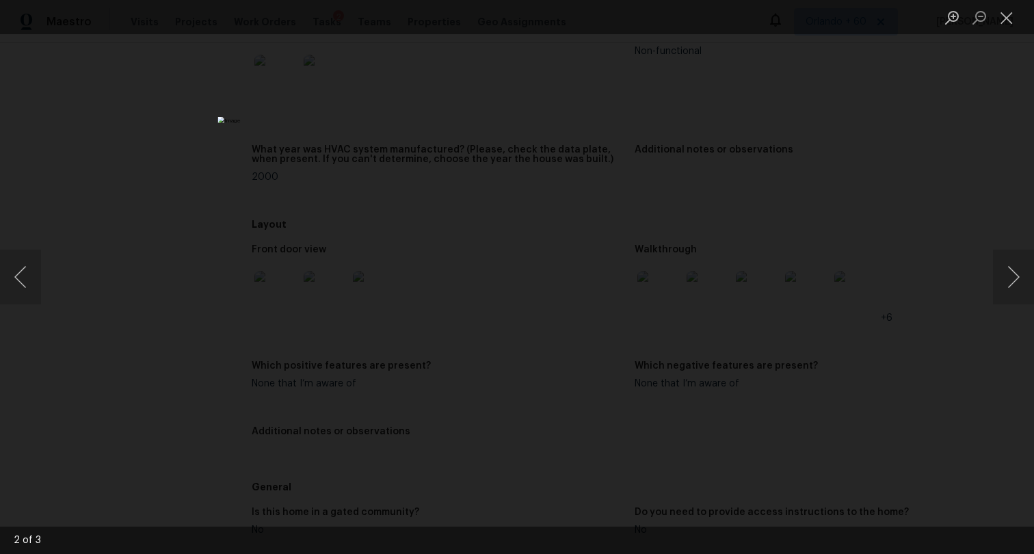
click at [197, 289] on div "Lightbox" at bounding box center [517, 277] width 1034 height 554
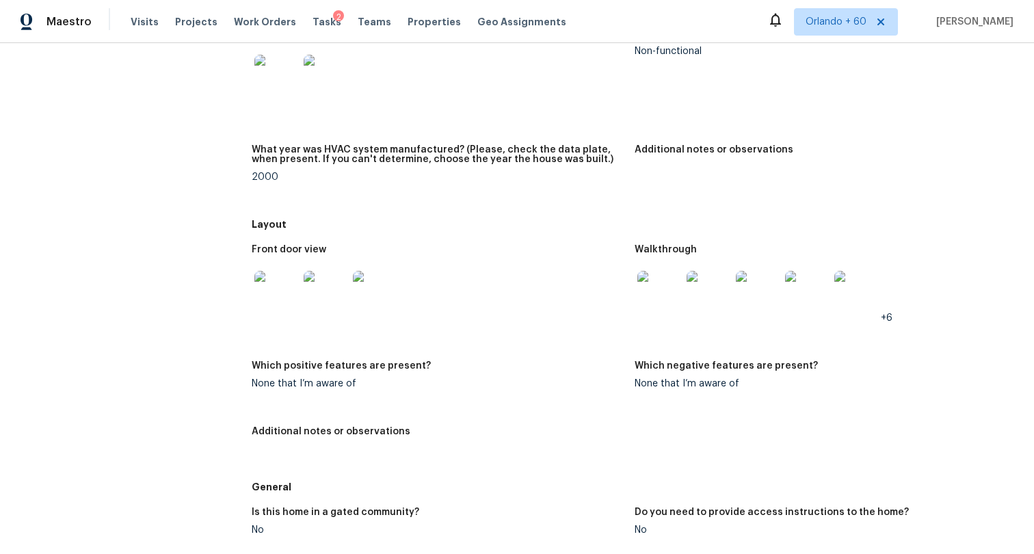
click at [666, 295] on img at bounding box center [659, 293] width 44 height 44
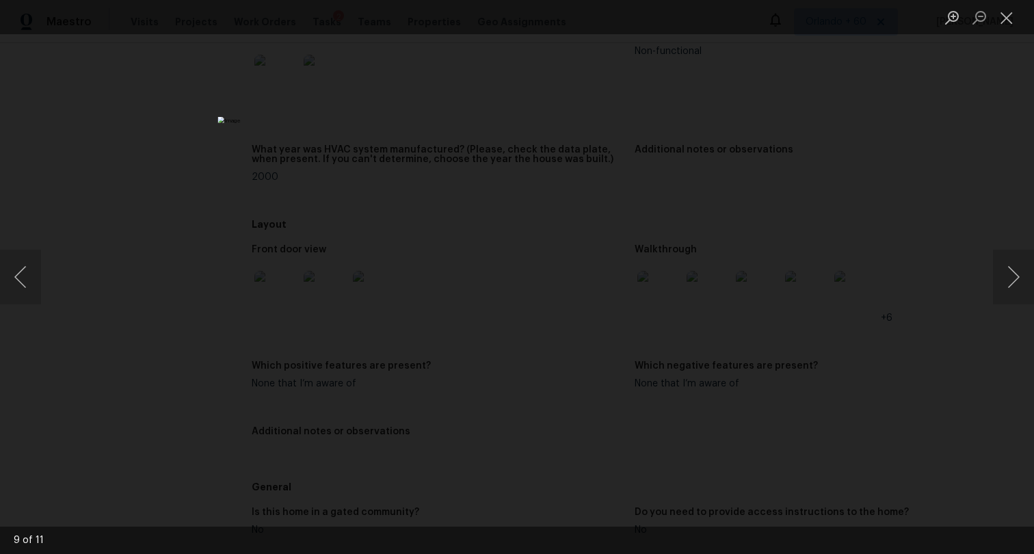
click at [812, 287] on div "Lightbox" at bounding box center [517, 277] width 1034 height 554
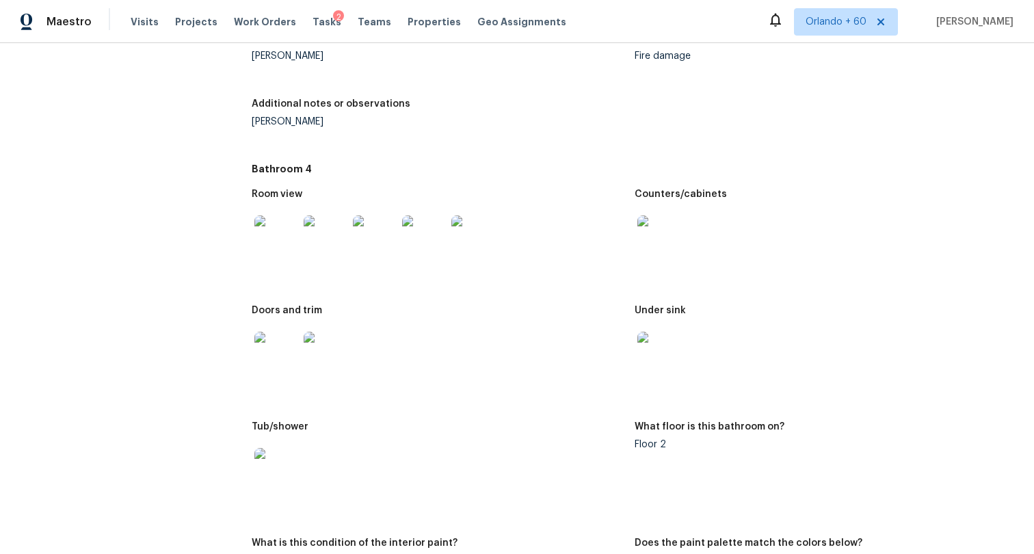
scroll to position [9168, 0]
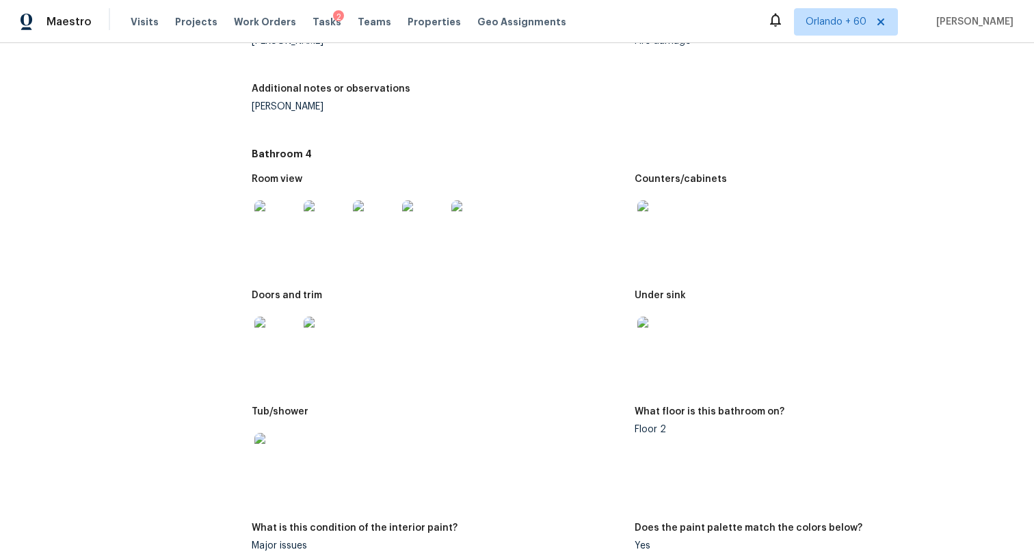
click at [282, 209] on img at bounding box center [276, 222] width 44 height 44
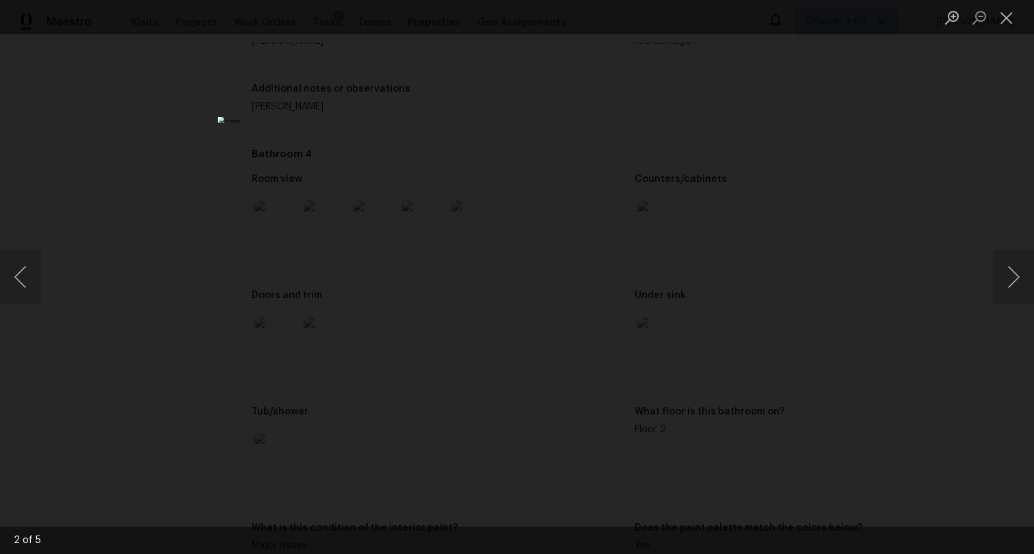
click at [201, 277] on div "Lightbox" at bounding box center [517, 277] width 1034 height 554
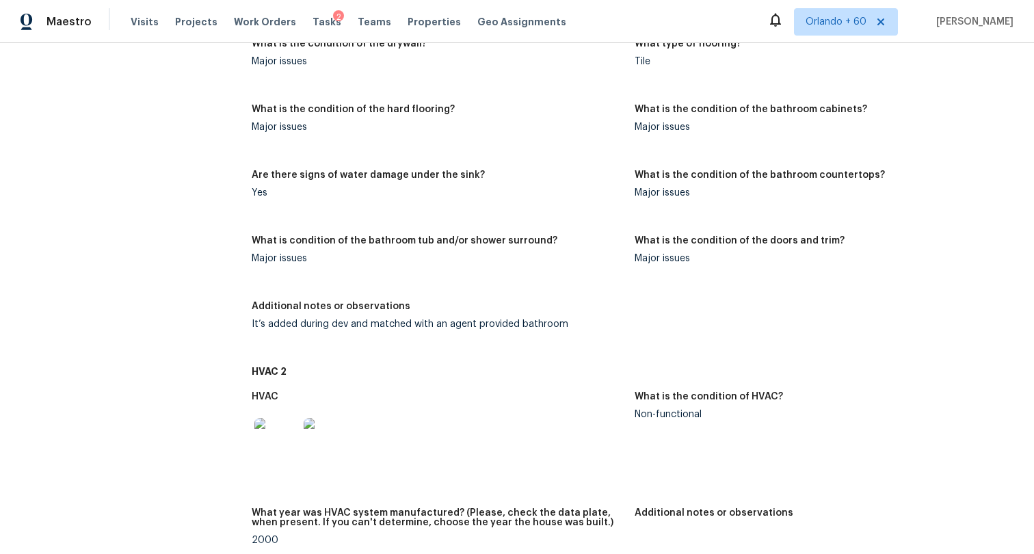
scroll to position [9880, 0]
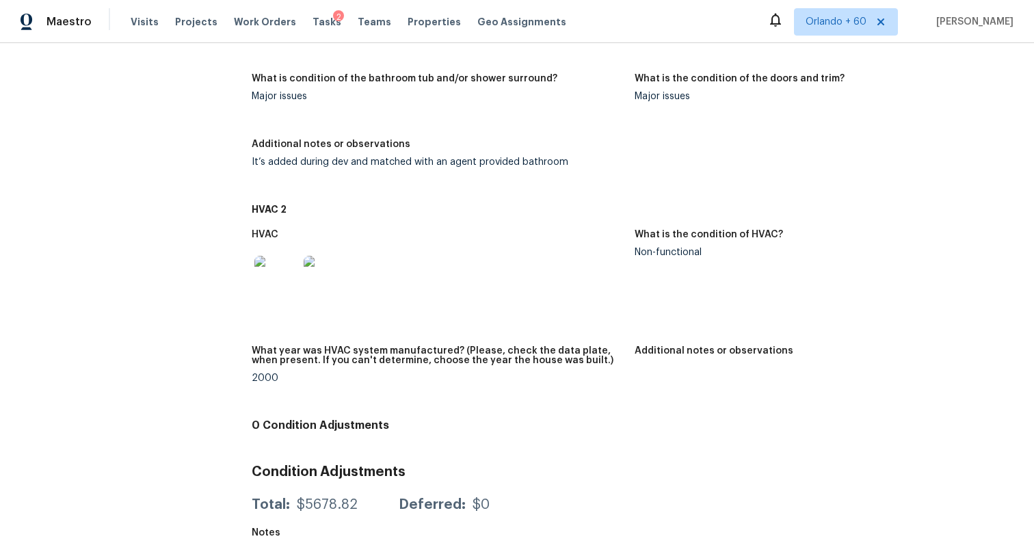
click at [266, 272] on img at bounding box center [276, 278] width 44 height 44
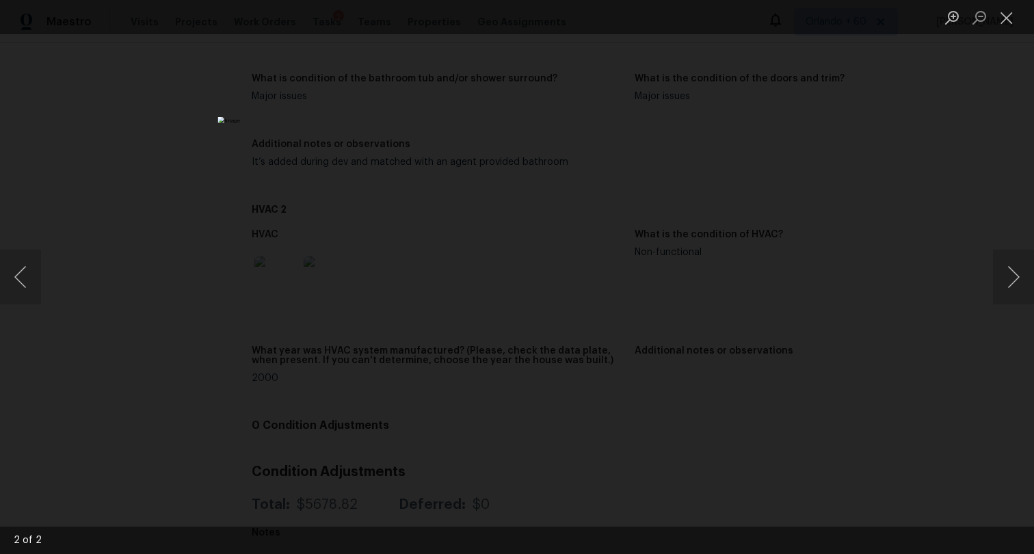
click at [262, 279] on div "Lightbox" at bounding box center [517, 277] width 1034 height 554
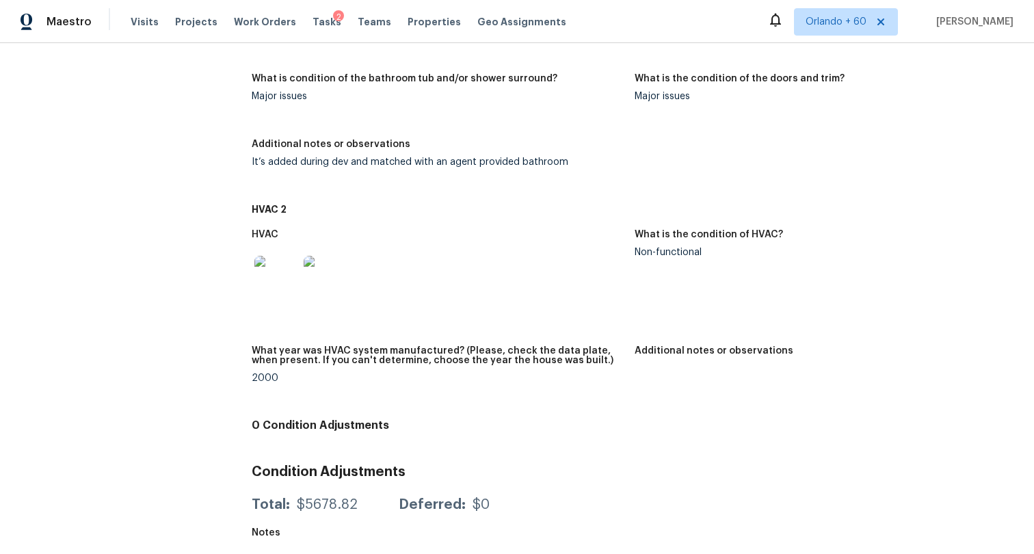
click at [478, 344] on div "HVAC What is the condition of HVAC? Non-functional What year was HVAC system ma…" at bounding box center [635, 317] width 766 height 191
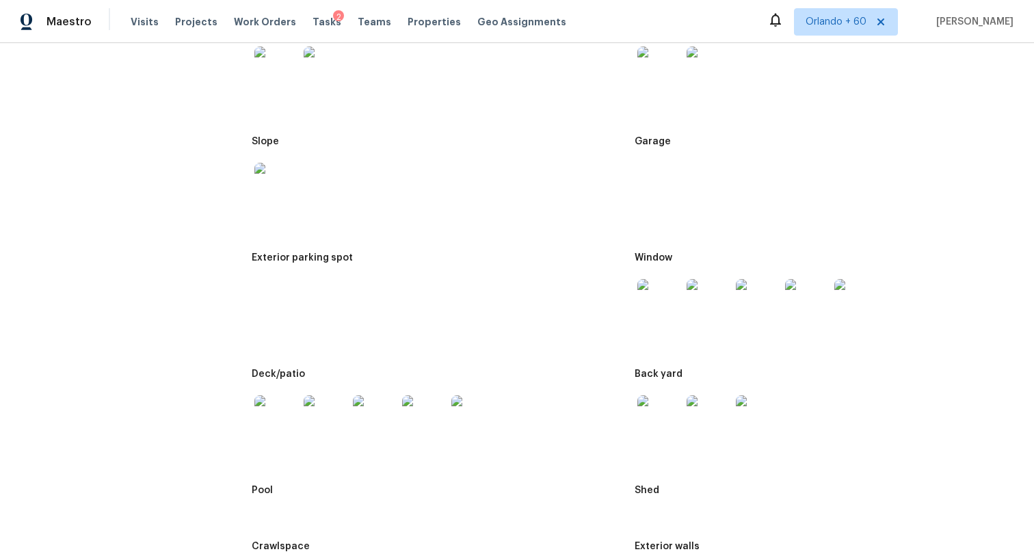
scroll to position [0, 0]
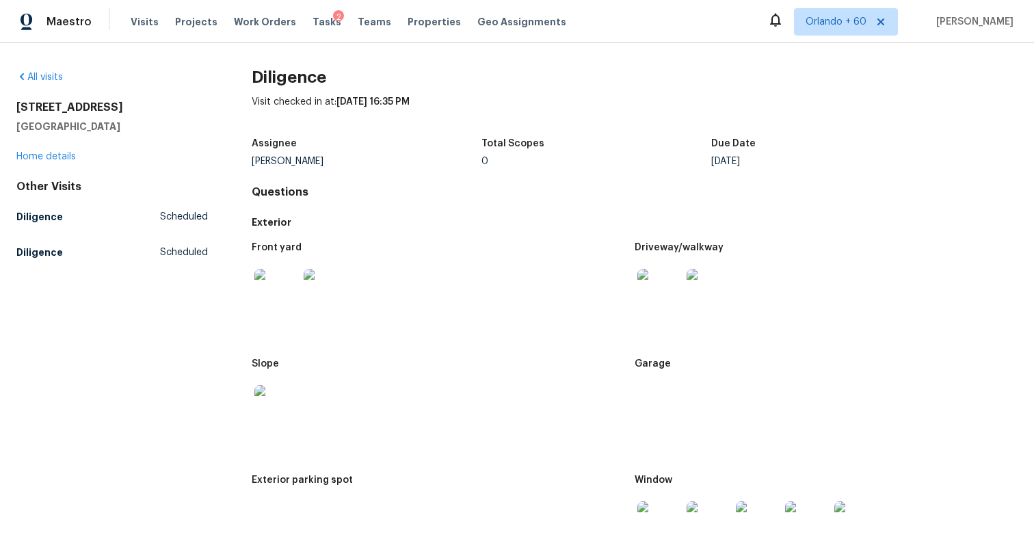
click at [859, 313] on div at bounding box center [820, 290] width 372 height 60
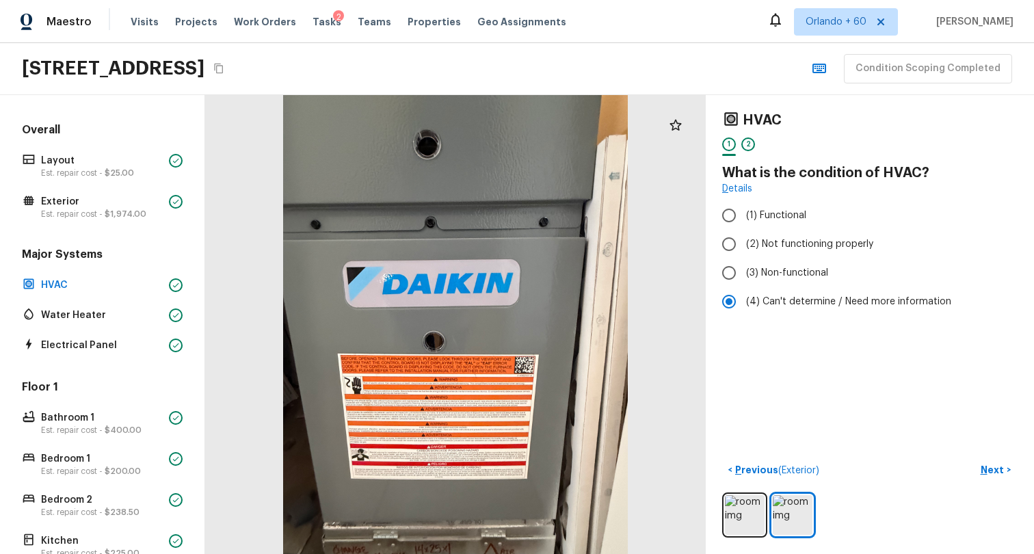
click at [717, 75] on div "2315 Walnut St, Boulder, CO 80302 Condition Scoping Completed" at bounding box center [517, 69] width 1034 height 52
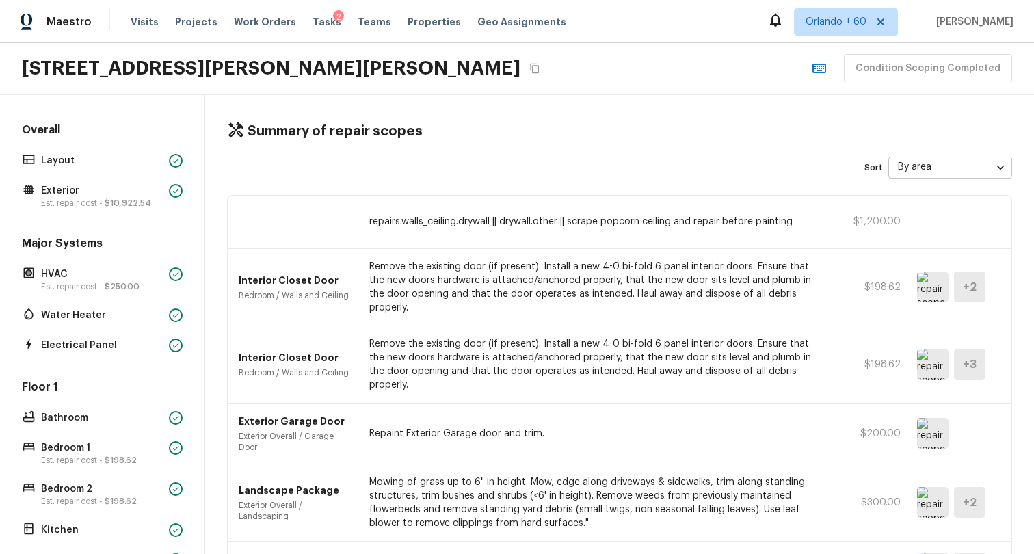
scroll to position [10, 0]
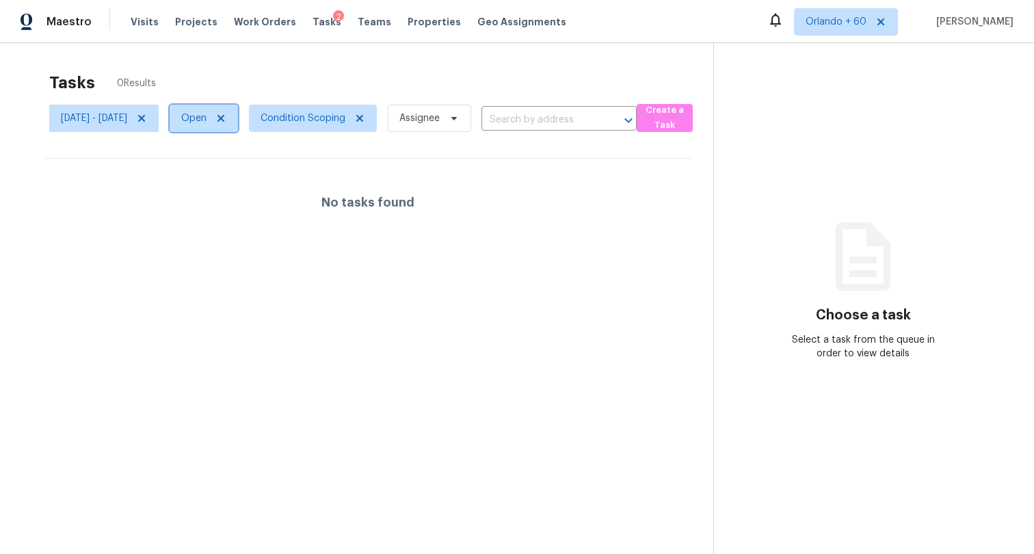
click at [206, 120] on span "Open" at bounding box center [193, 118] width 25 height 14
click at [241, 170] on label "Closed" at bounding box center [238, 177] width 49 height 14
click at [223, 170] on input "Closed" at bounding box center [218, 174] width 9 height 9
checkbox input "true"
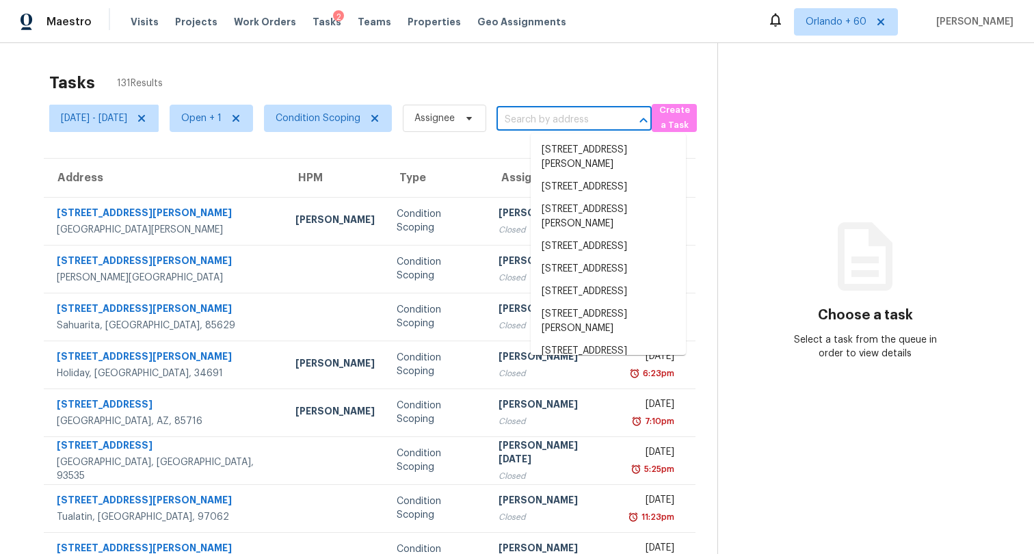
click at [590, 118] on input "text" at bounding box center [554, 119] width 117 height 21
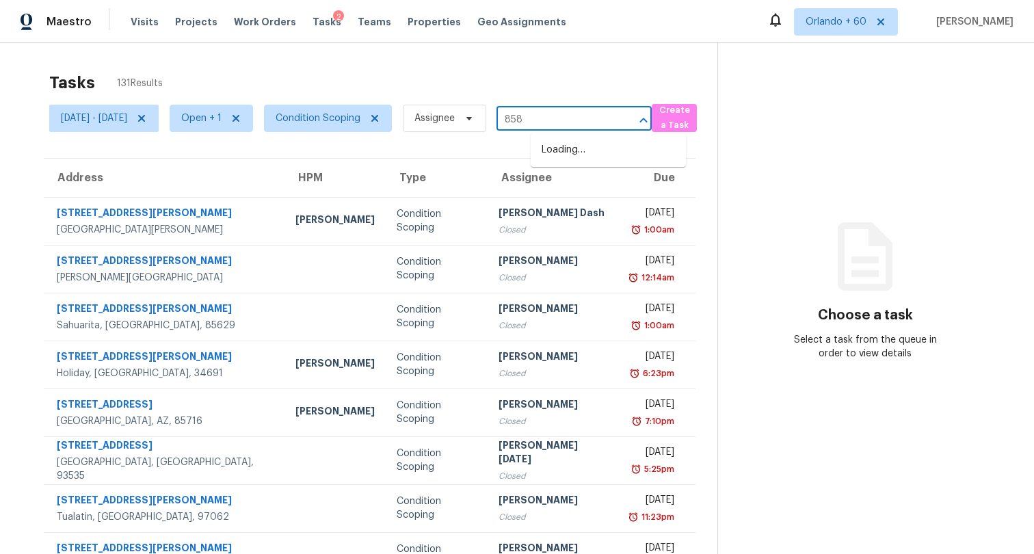
type input "8588"
click at [617, 229] on li "[STREET_ADDRESS]" at bounding box center [608, 217] width 155 height 23
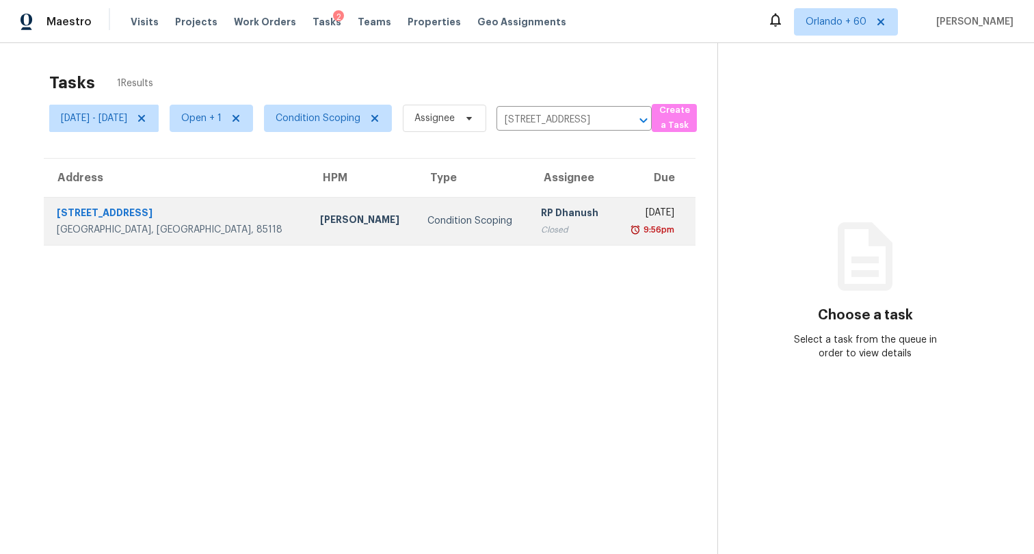
click at [427, 214] on div "Condition Scoping" at bounding box center [473, 221] width 92 height 14
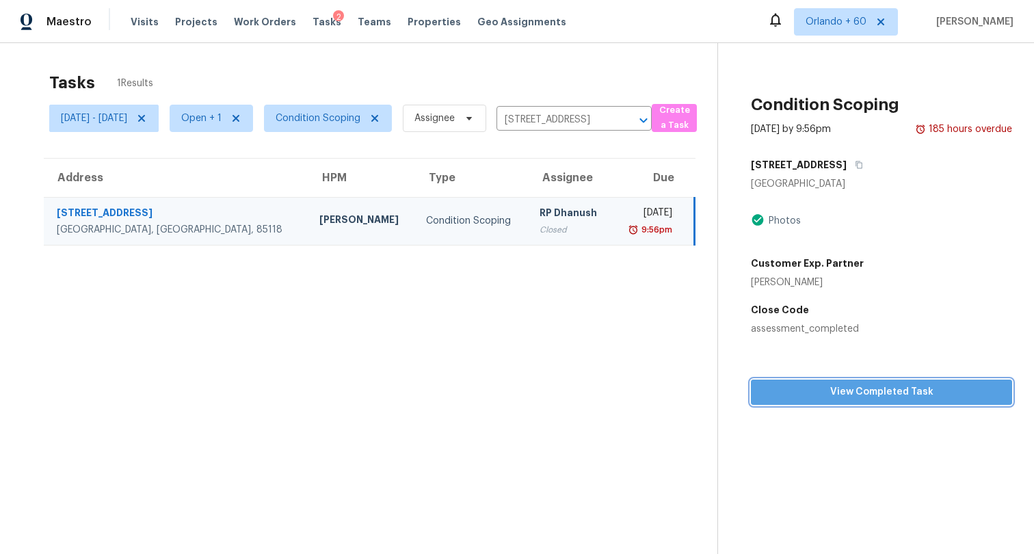
click at [883, 389] on span "View Completed Task" at bounding box center [881, 392] width 239 height 17
